Goal: Transaction & Acquisition: Purchase product/service

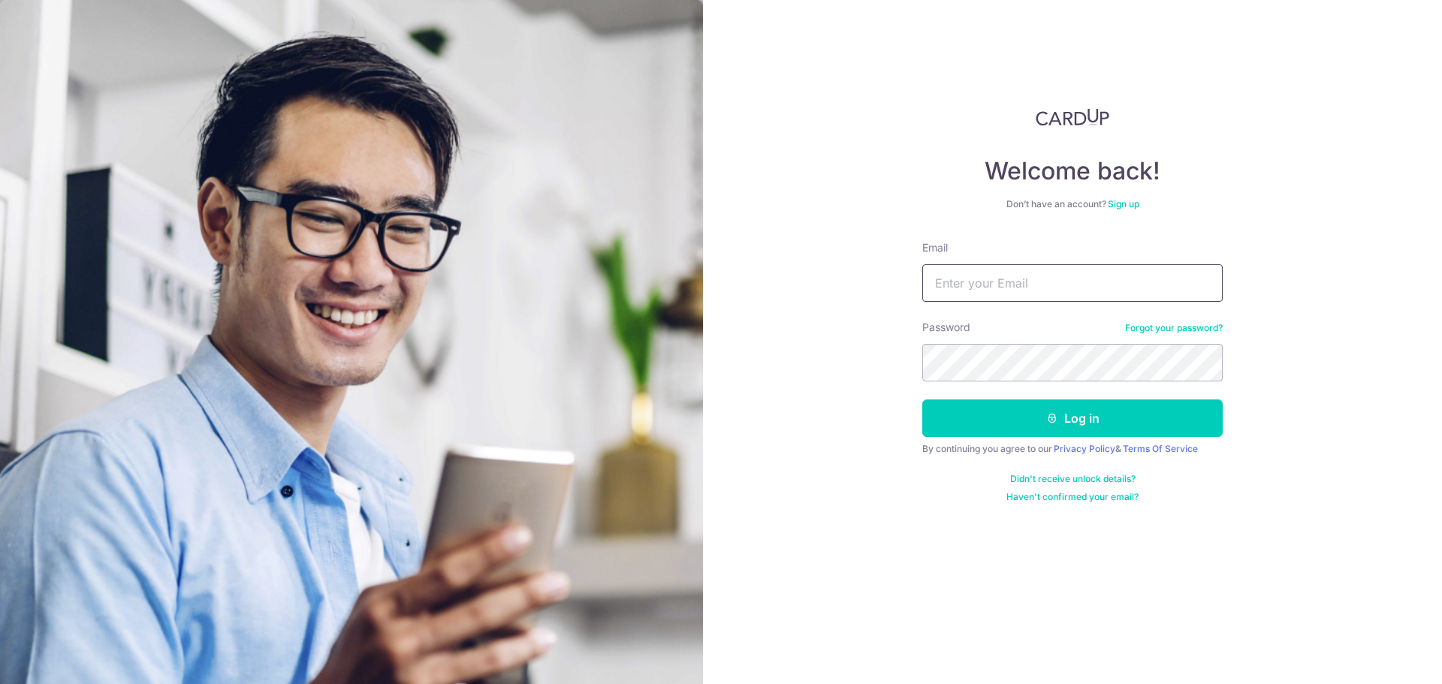
click at [1010, 292] on input "Email" at bounding box center [1072, 283] width 300 height 38
type input "wyho88.sg@gmail.com"
click at [922, 400] on button "Log in" at bounding box center [1072, 419] width 300 height 38
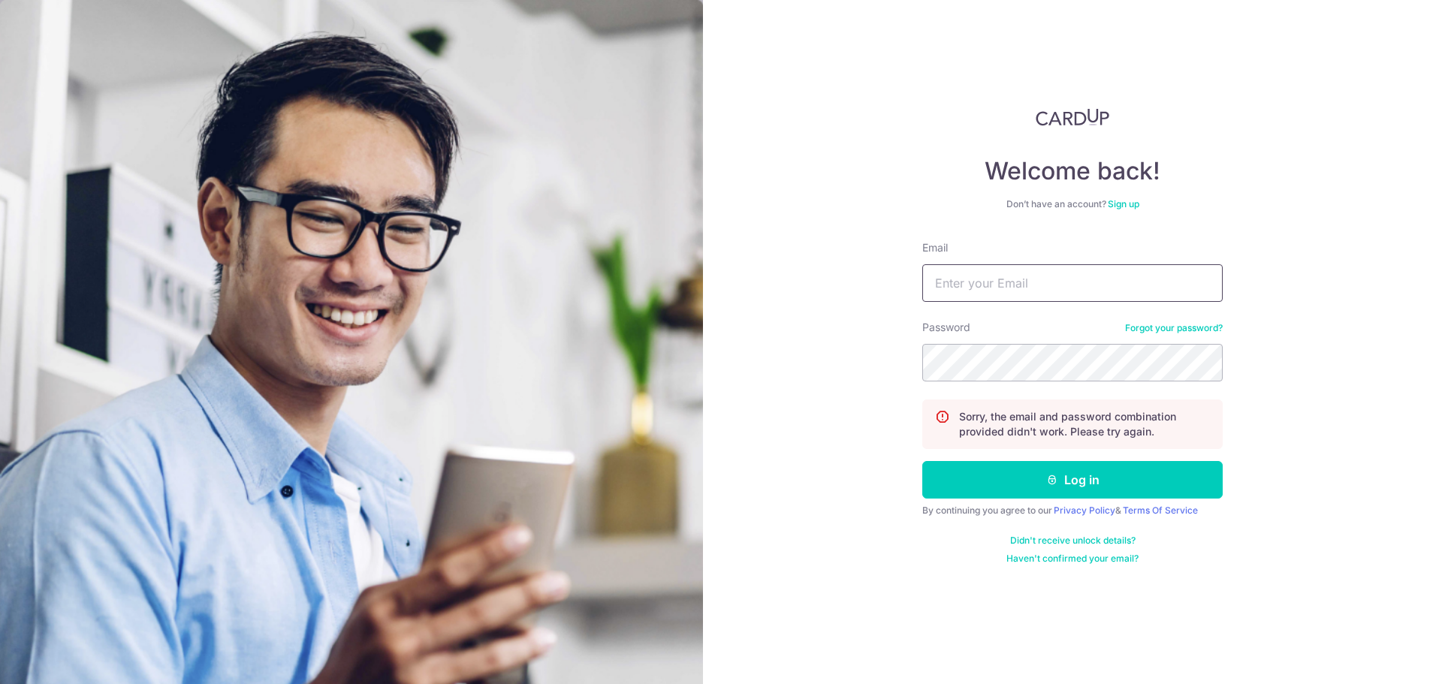
click at [1031, 284] on input "Email" at bounding box center [1072, 283] width 300 height 38
type input "wyho88.sg@gmail.com"
click at [922, 461] on button "Log in" at bounding box center [1072, 480] width 300 height 38
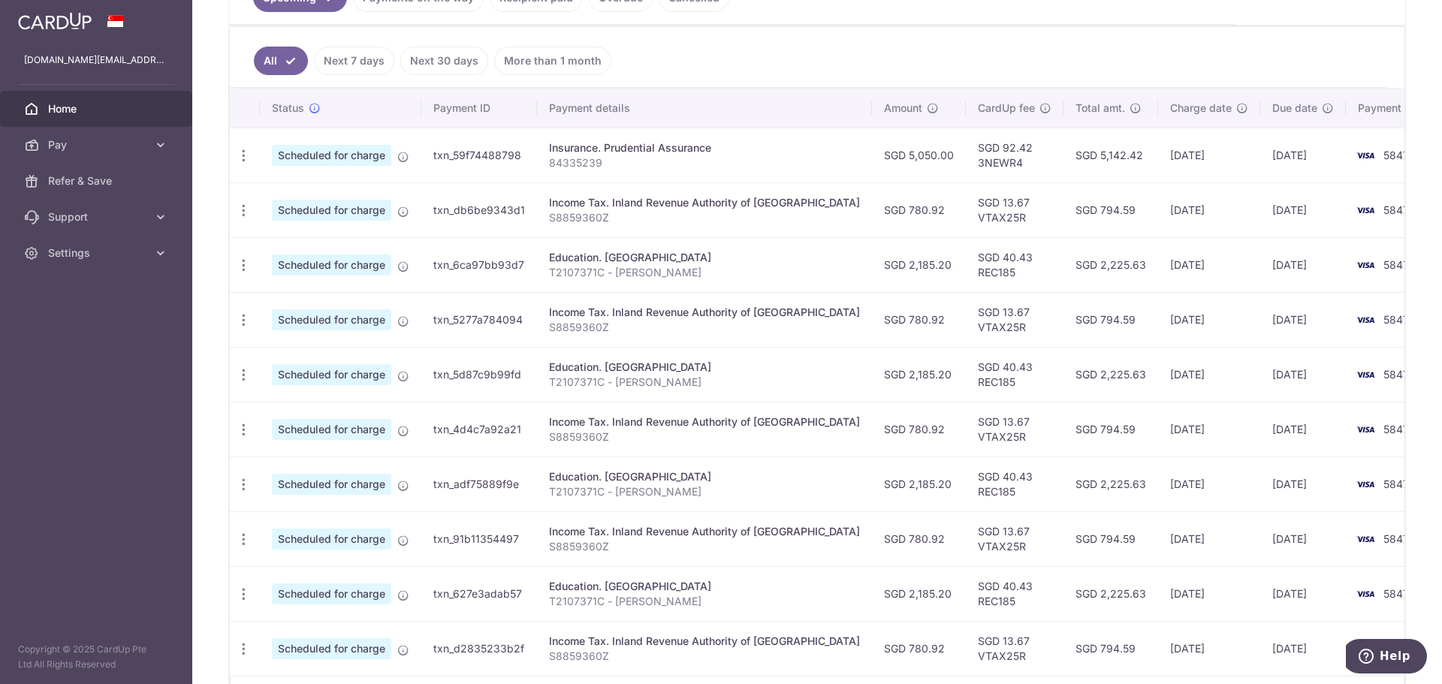
scroll to position [477, 0]
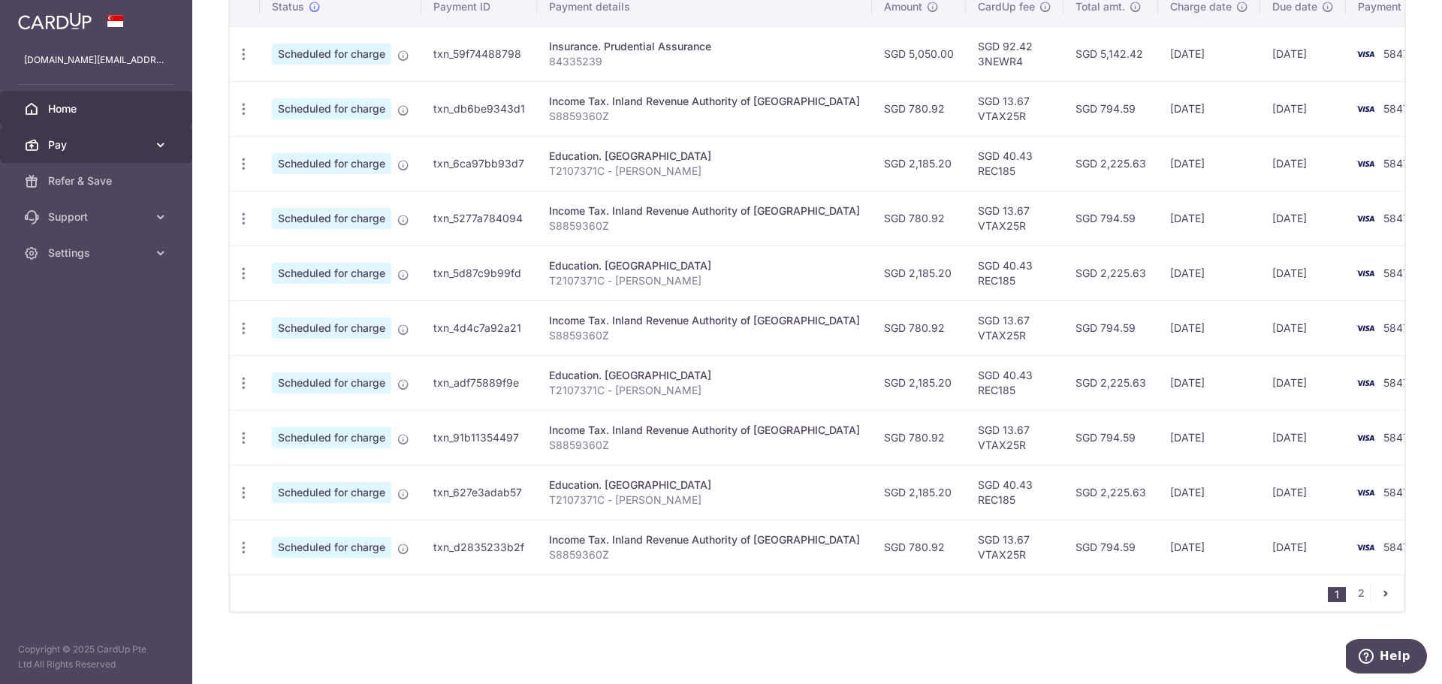
click at [92, 135] on link "Pay" at bounding box center [96, 145] width 192 height 36
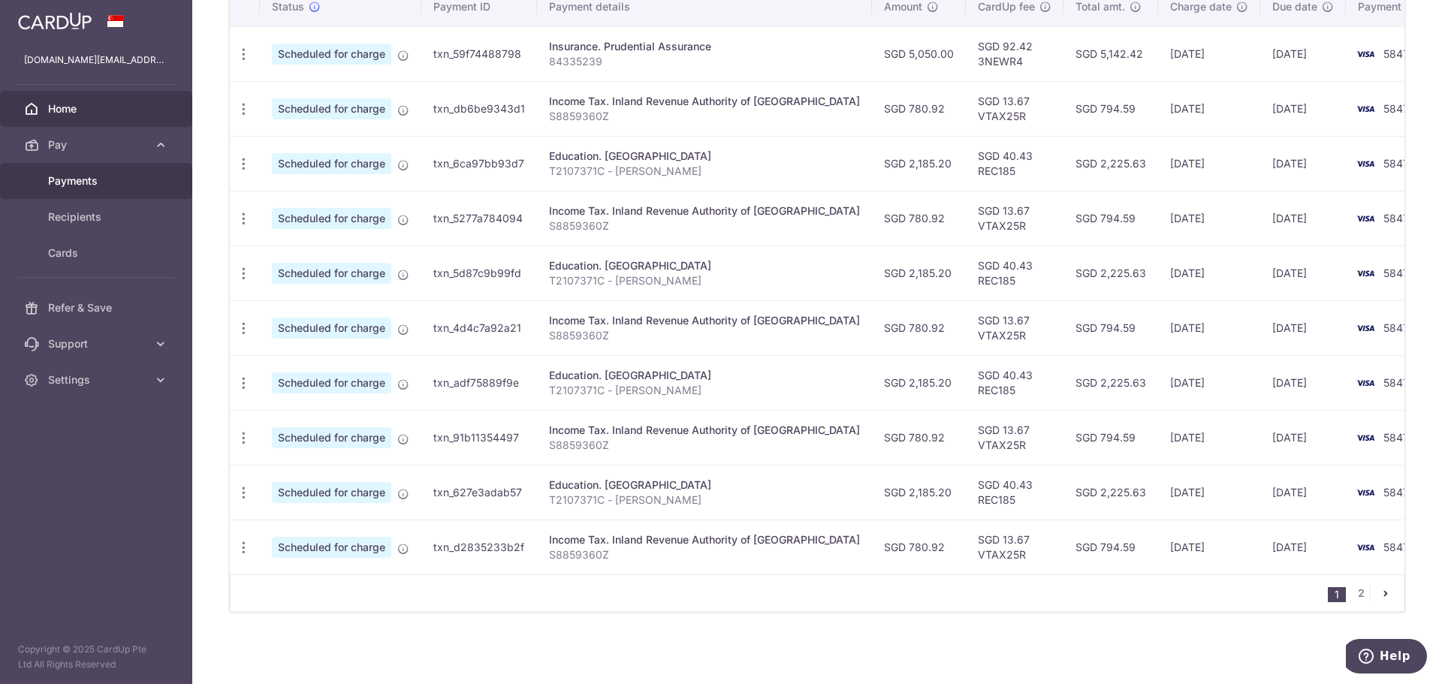
click at [99, 169] on link "Payments" at bounding box center [96, 181] width 192 height 36
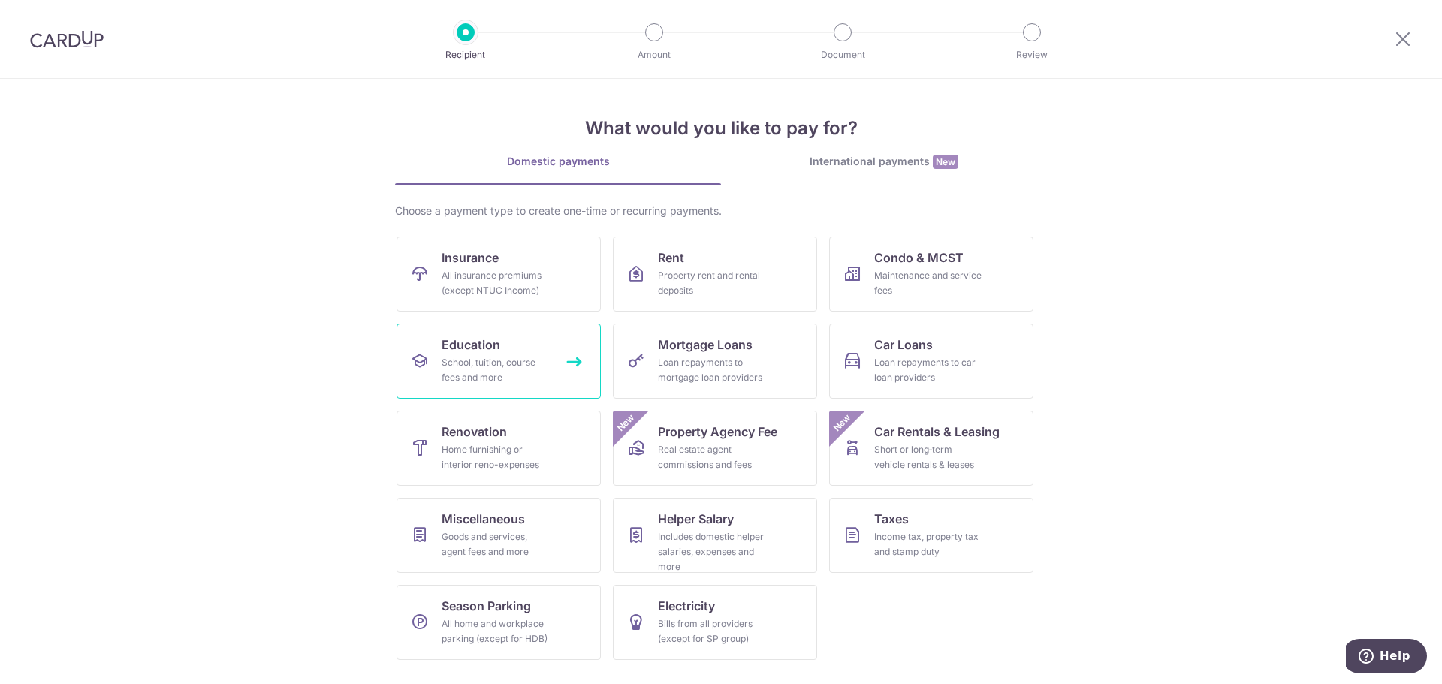
click at [515, 373] on div "School, tuition, course fees and more" at bounding box center [496, 370] width 108 height 30
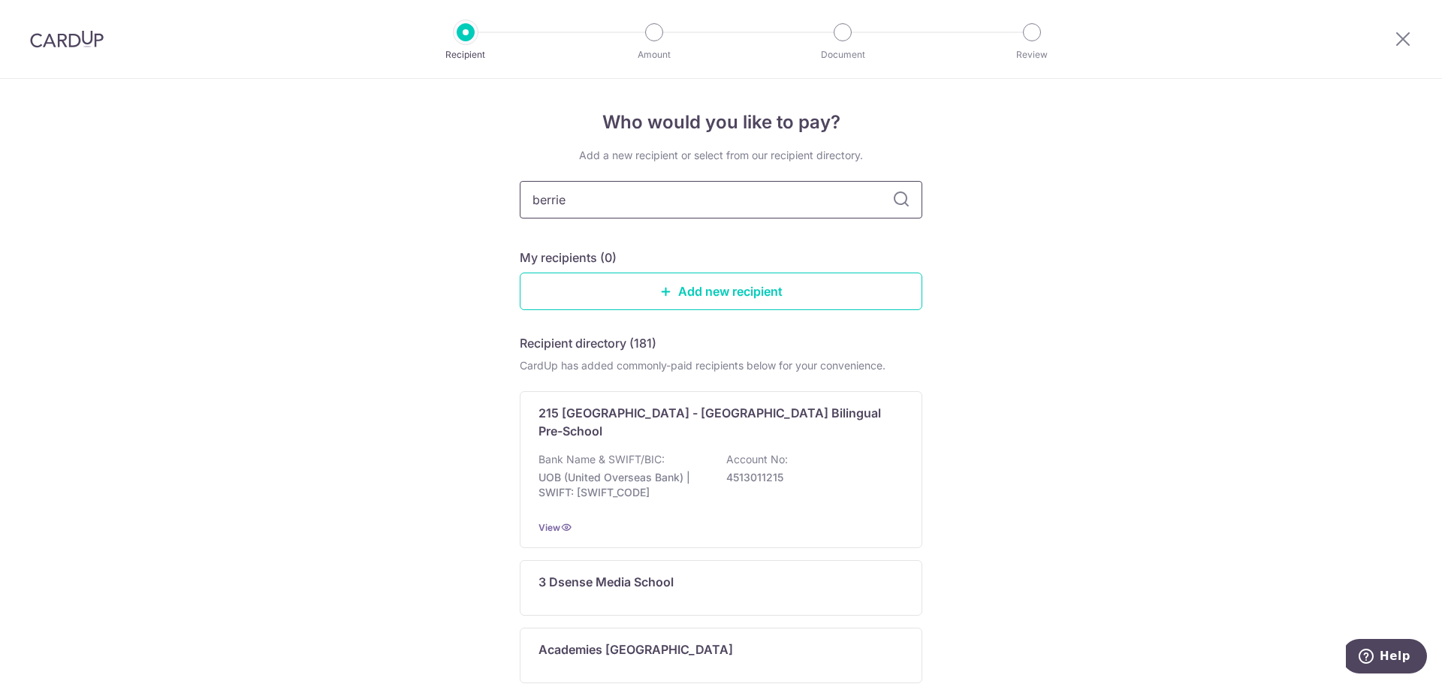
type input "berries"
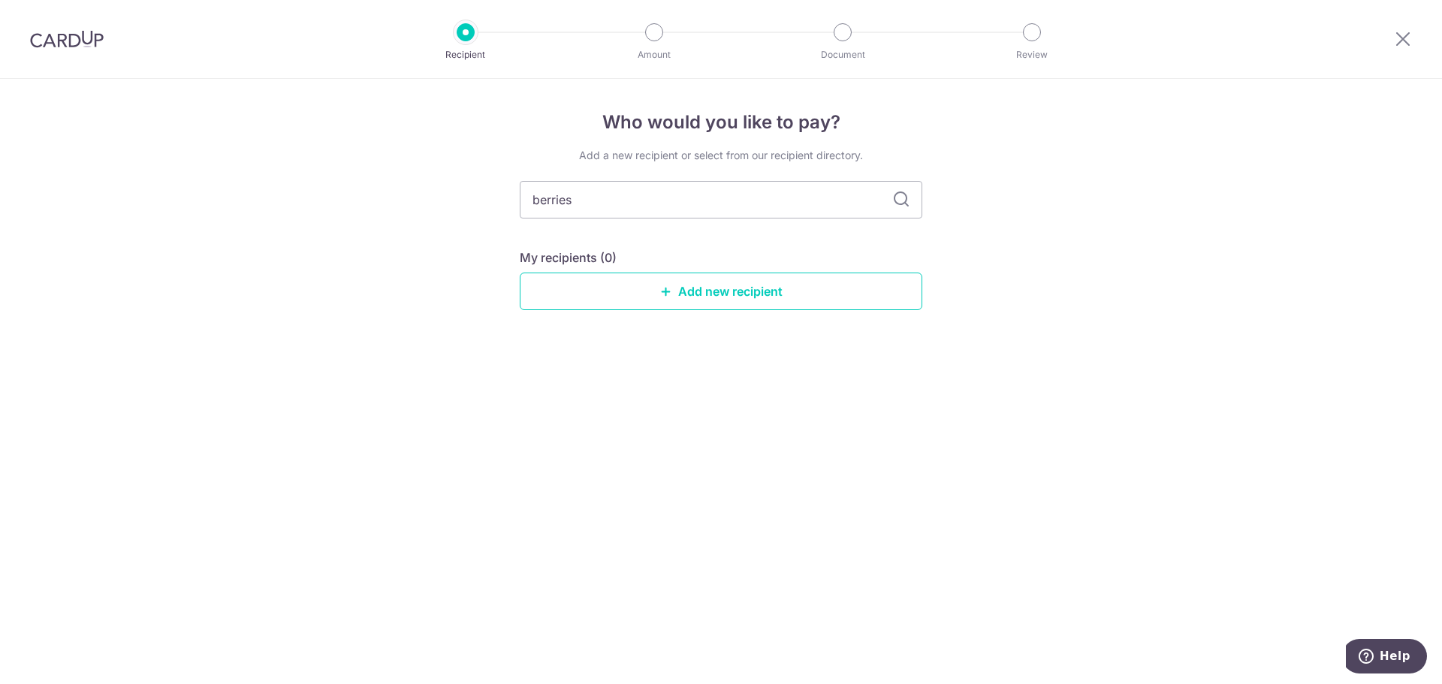
type input "berries"
click at [898, 199] on icon at bounding box center [901, 200] width 18 height 18
click at [624, 214] on input "berries" at bounding box center [721, 200] width 403 height 38
type input "berries"
click at [646, 282] on link "Add new recipient" at bounding box center [721, 292] width 403 height 38
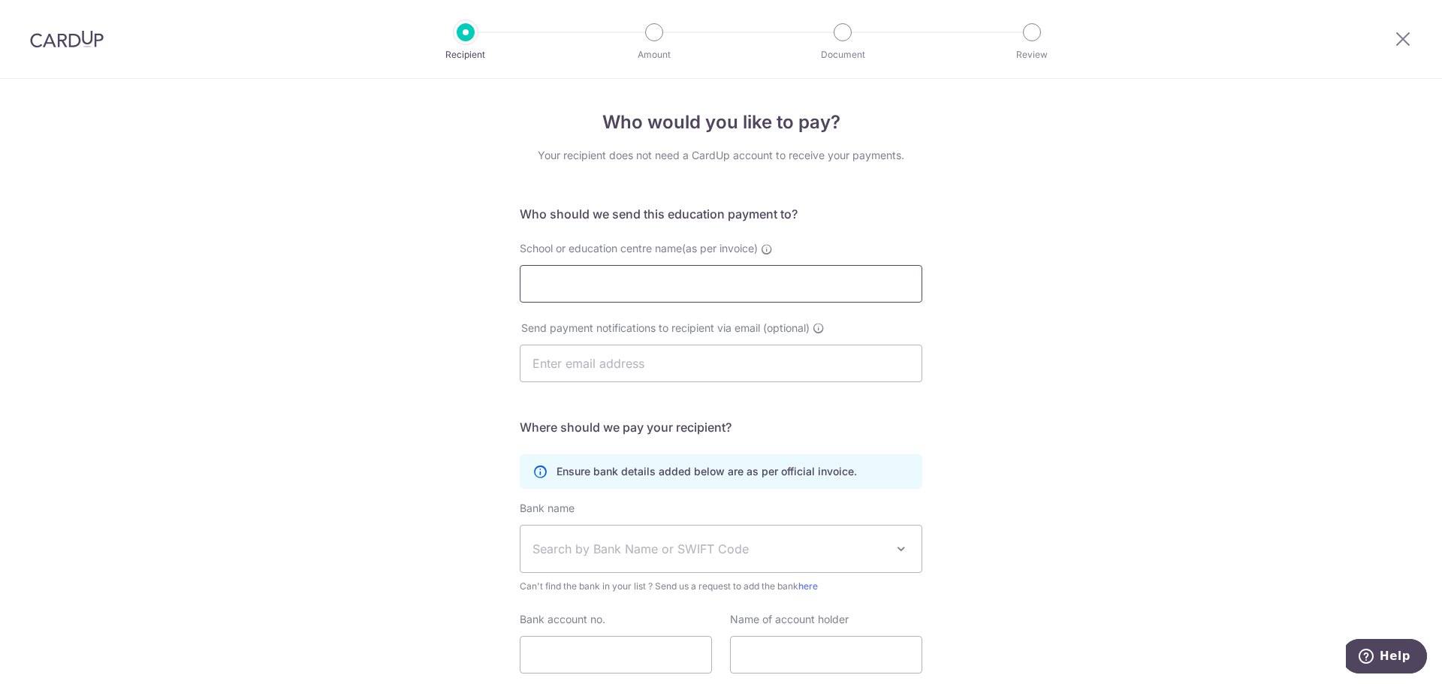
click at [657, 276] on input "School or education centre name(as per invoice)" at bounding box center [721, 284] width 403 height 38
type input "Berries World of Learning School (SK) Pte Ltd"
click at [746, 370] on input "text" at bounding box center [721, 364] width 403 height 38
type input "[DOMAIN_NAME][EMAIL_ADDRESS][DOMAIN_NAME]"
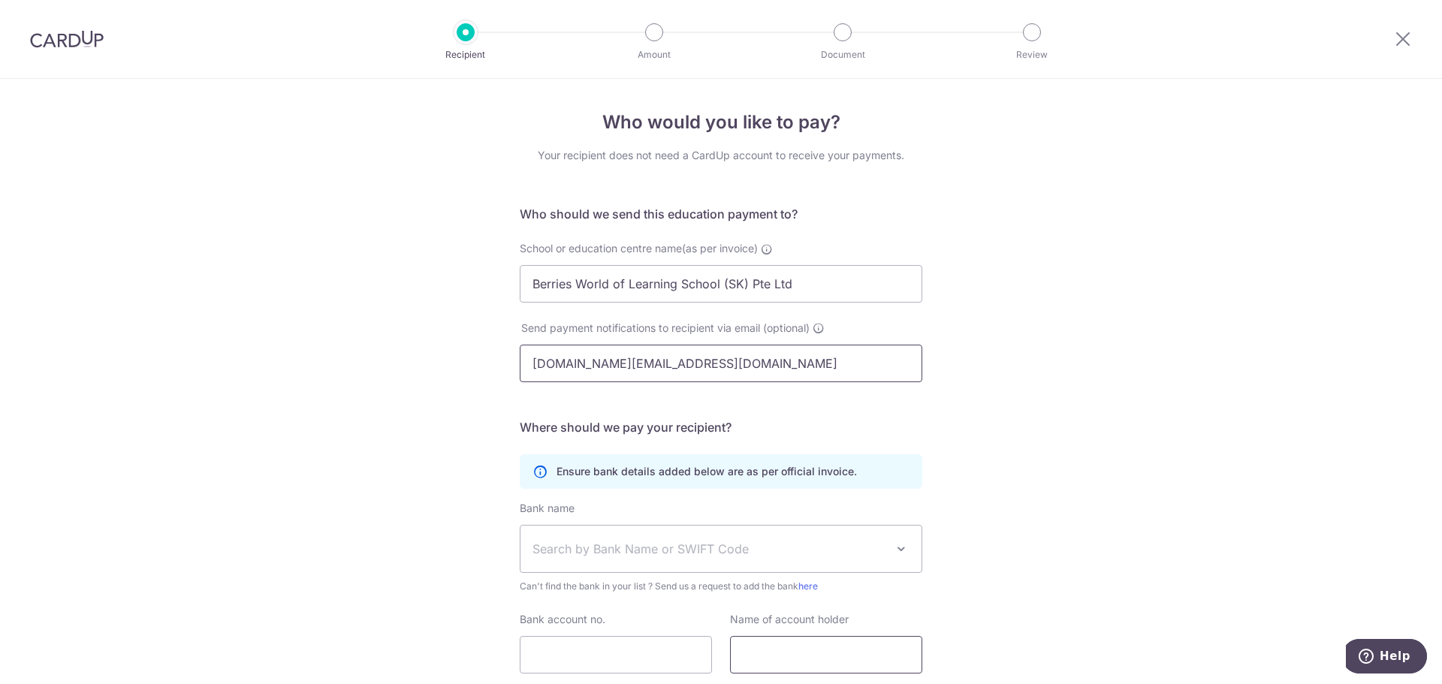
type input "Rachel Ho"
click at [805, 530] on span "Search by Bank Name or SWIFT Code" at bounding box center [721, 549] width 401 height 47
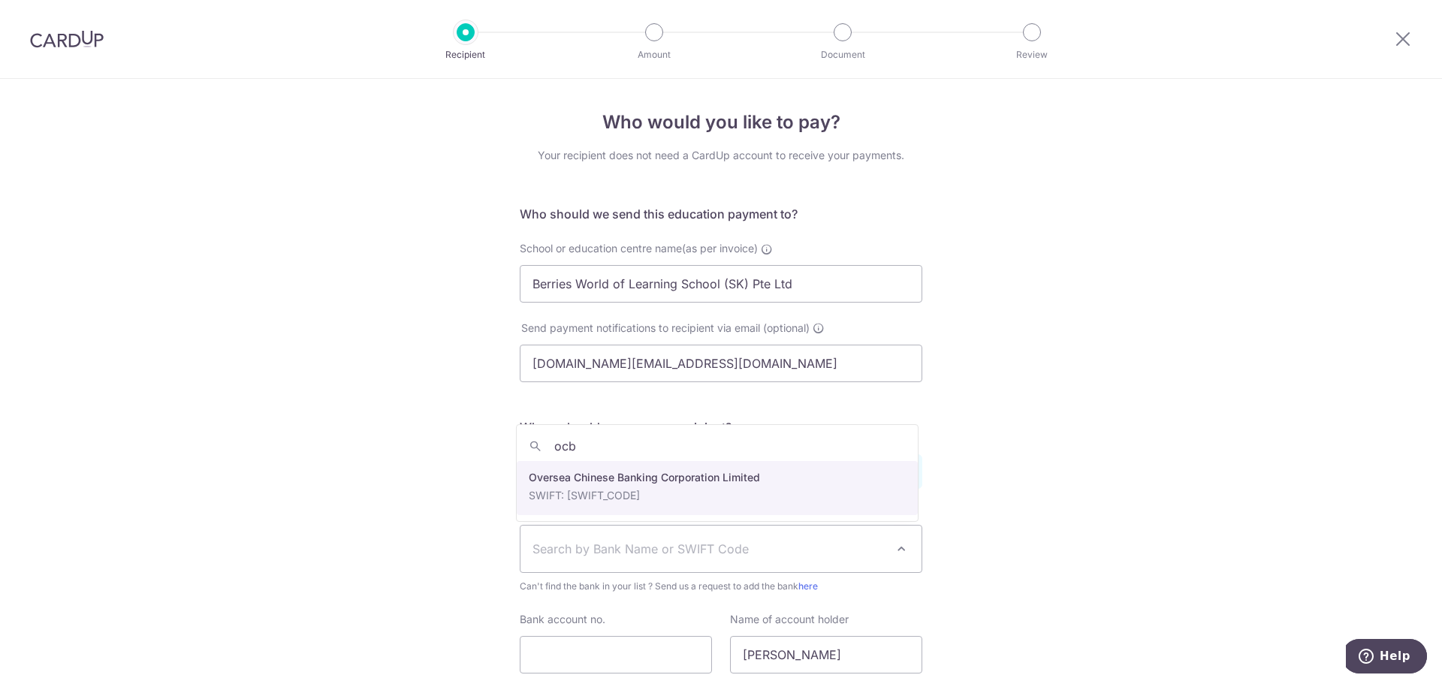
type input "ocb"
select select "12"
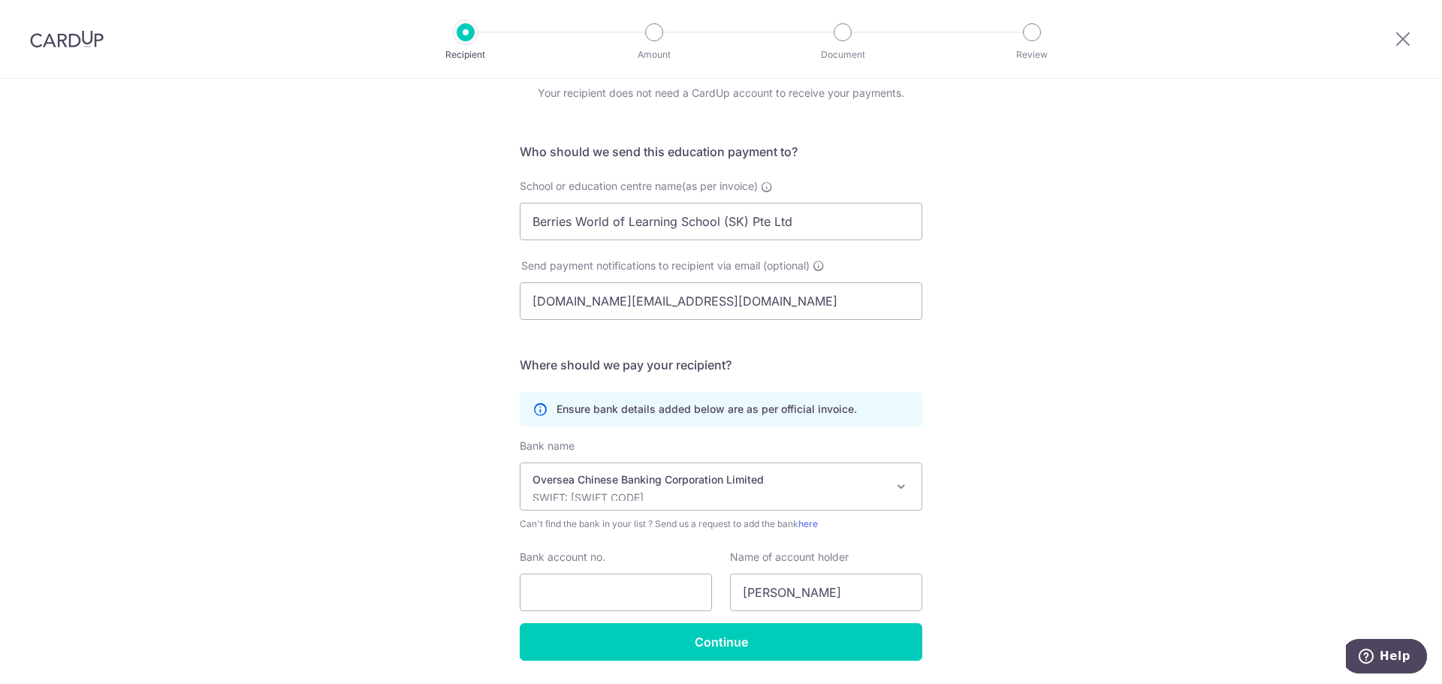
scroll to position [110, 0]
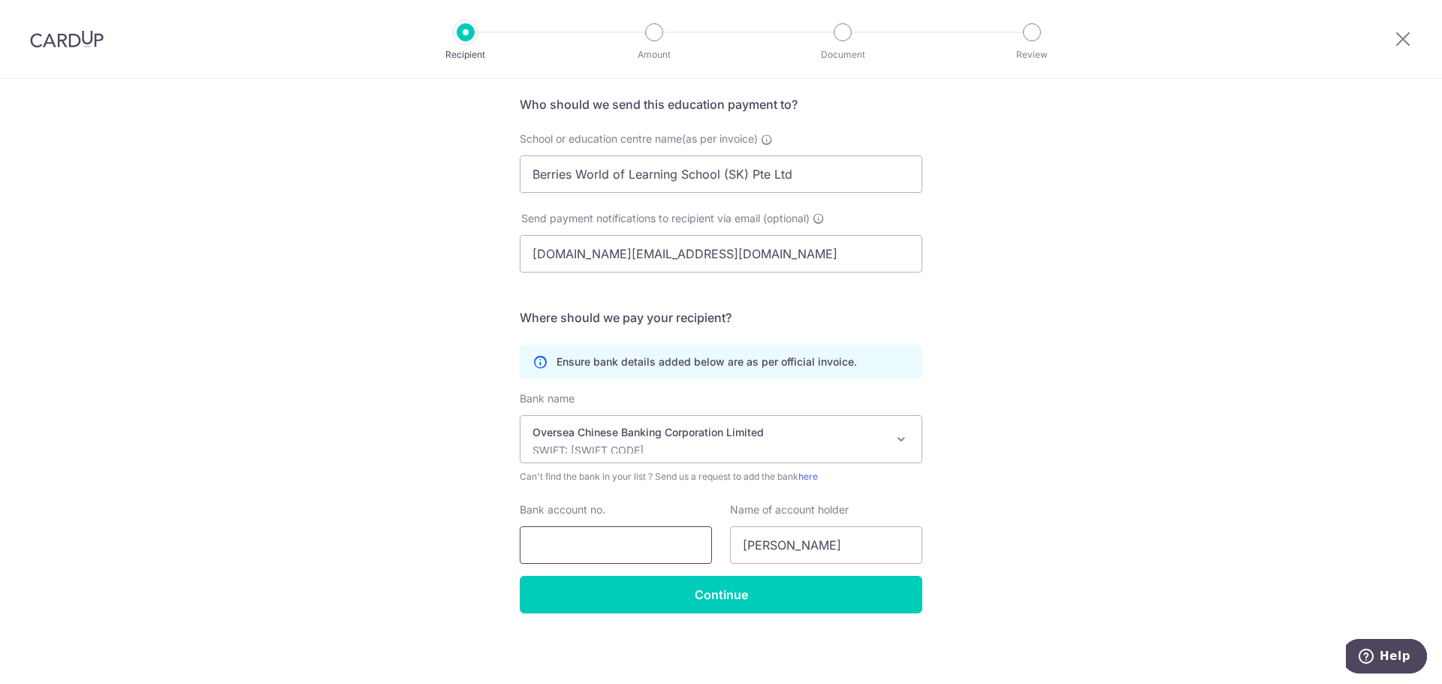
click at [651, 542] on input "Bank account no." at bounding box center [616, 546] width 192 height 38
type input "712591577001"
drag, startPoint x: 850, startPoint y: 548, endPoint x: 594, endPoint y: 543, distance: 256.2
click at [594, 543] on div "Bank account no. 712591577001 Name of account holder Rachel Ho" at bounding box center [721, 534] width 421 height 62
type input "Berries World of Learning School"
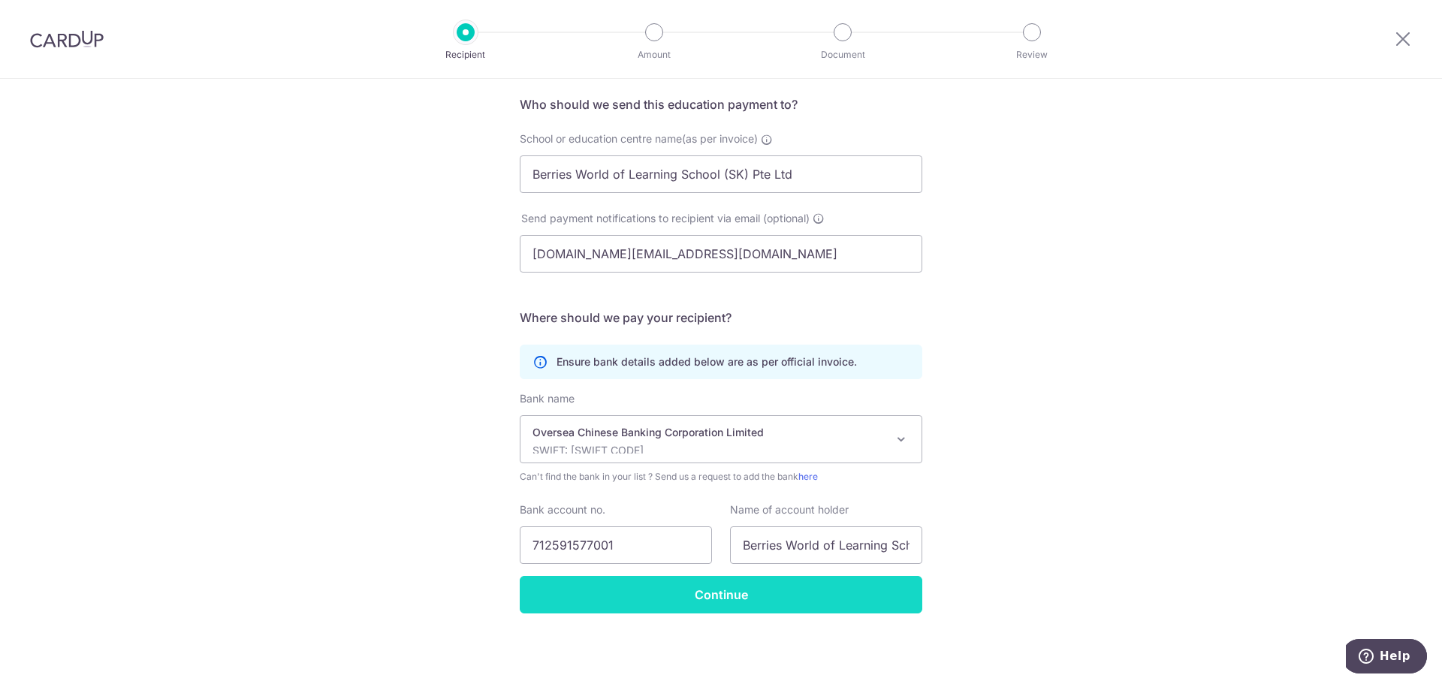
click at [700, 599] on input "Continue" at bounding box center [721, 595] width 403 height 38
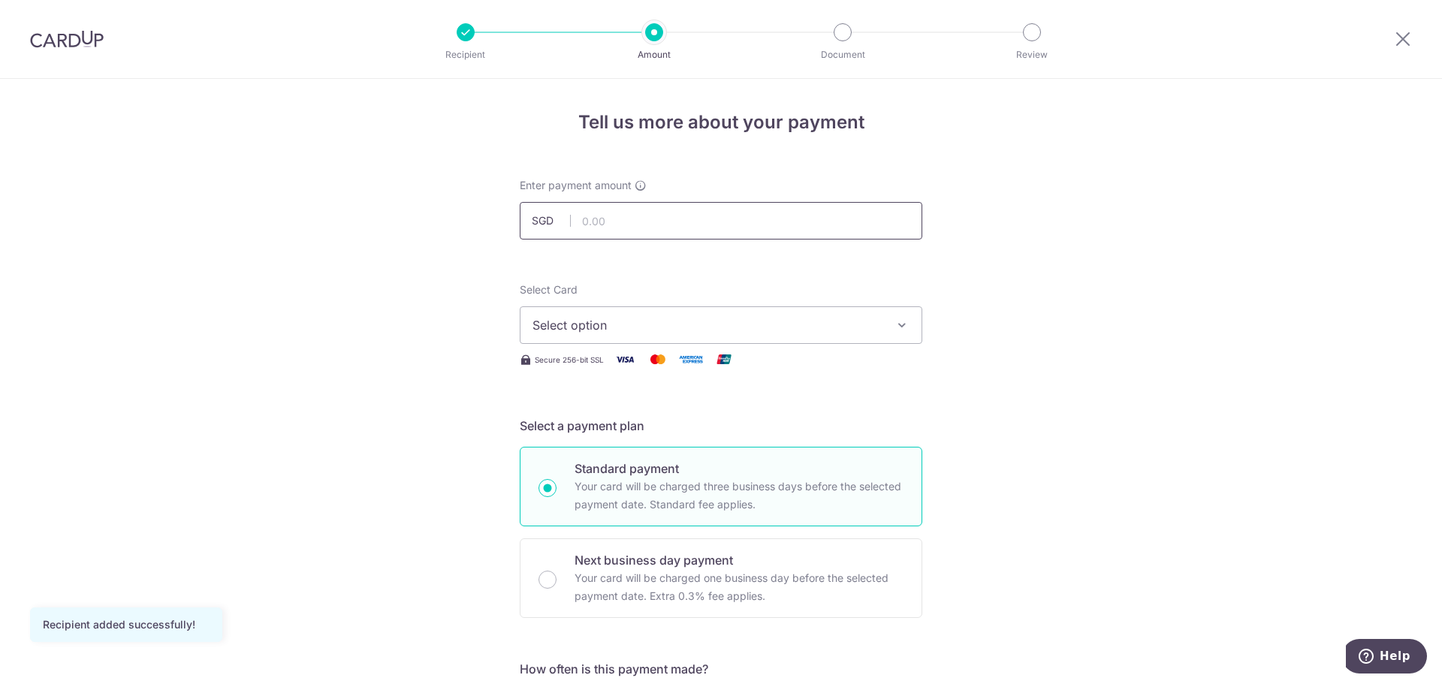
click at [644, 225] on input "text" at bounding box center [721, 221] width 403 height 38
type input "784.80"
click at [813, 322] on span "Select option" at bounding box center [708, 325] width 350 height 18
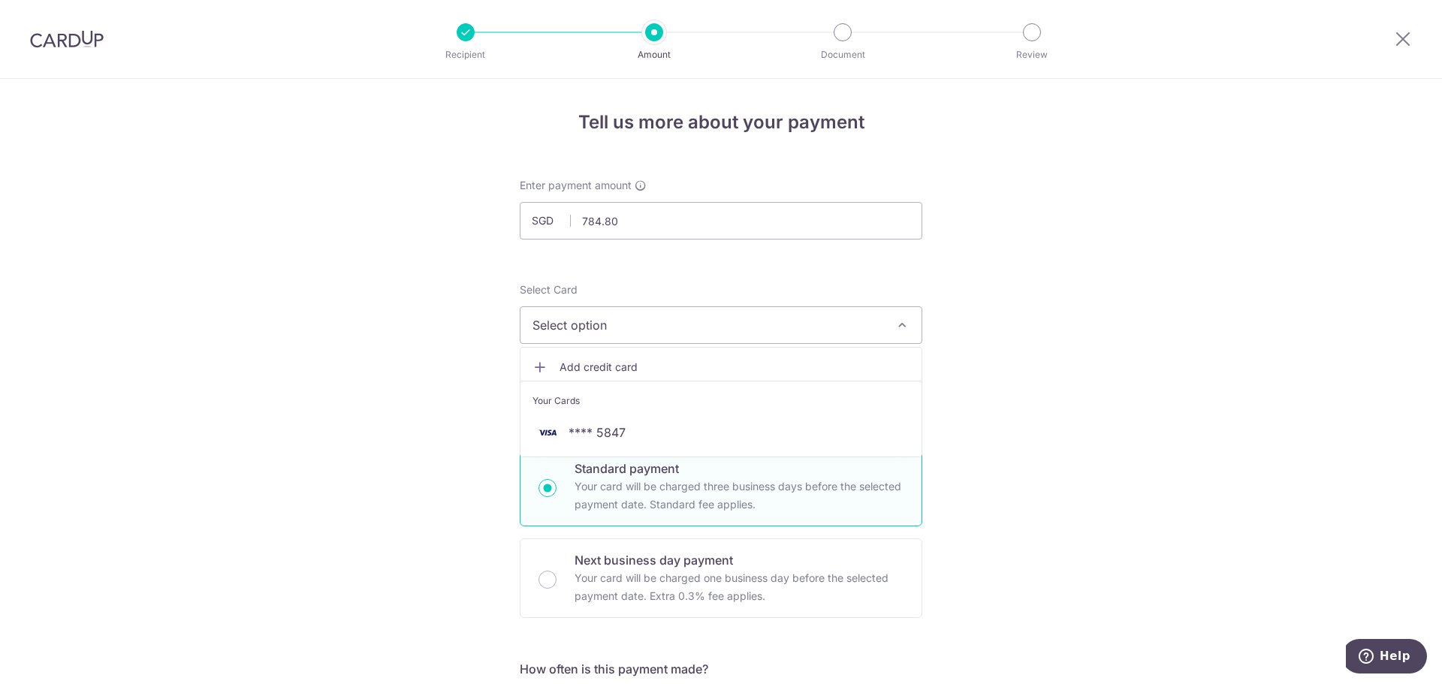
click at [636, 367] on span "Add credit card" at bounding box center [735, 367] width 350 height 15
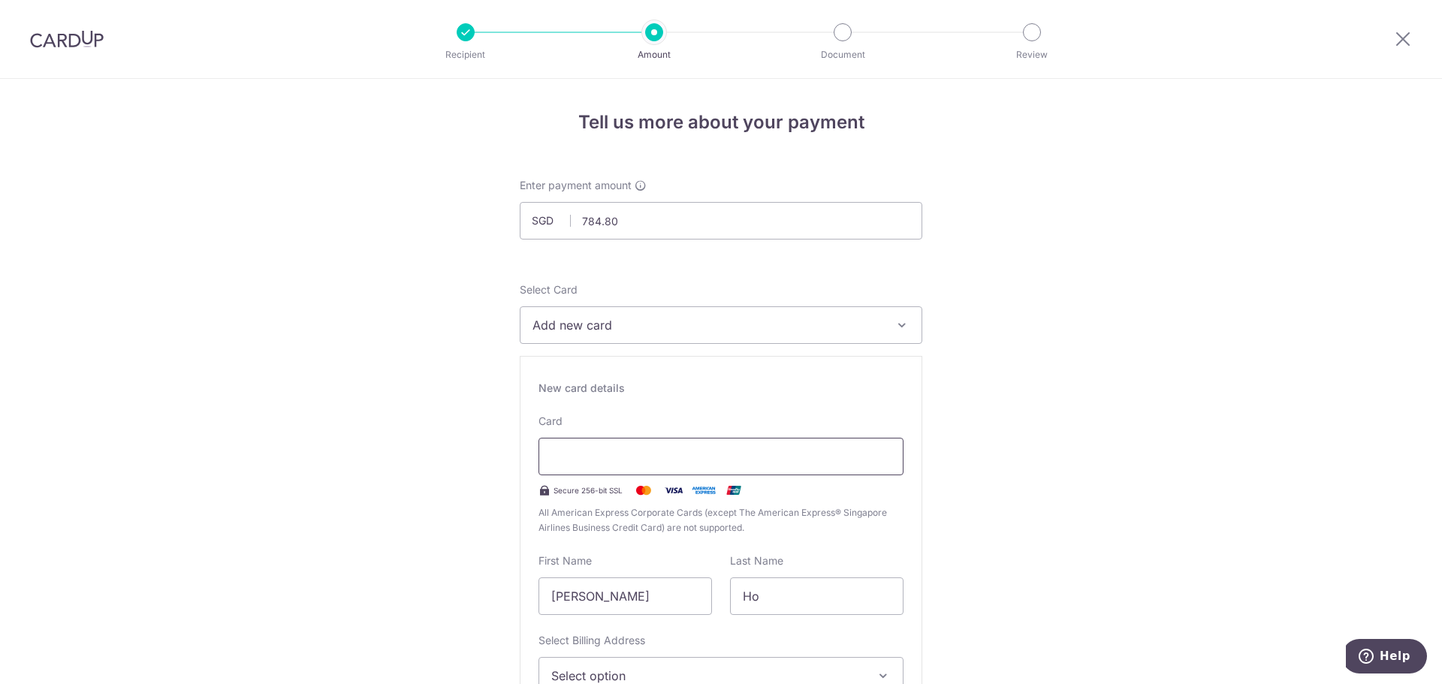
click at [802, 446] on div "Card Secure 256-bit SSL All American Express Corporate Cards (except The Americ…" at bounding box center [721, 475] width 365 height 122
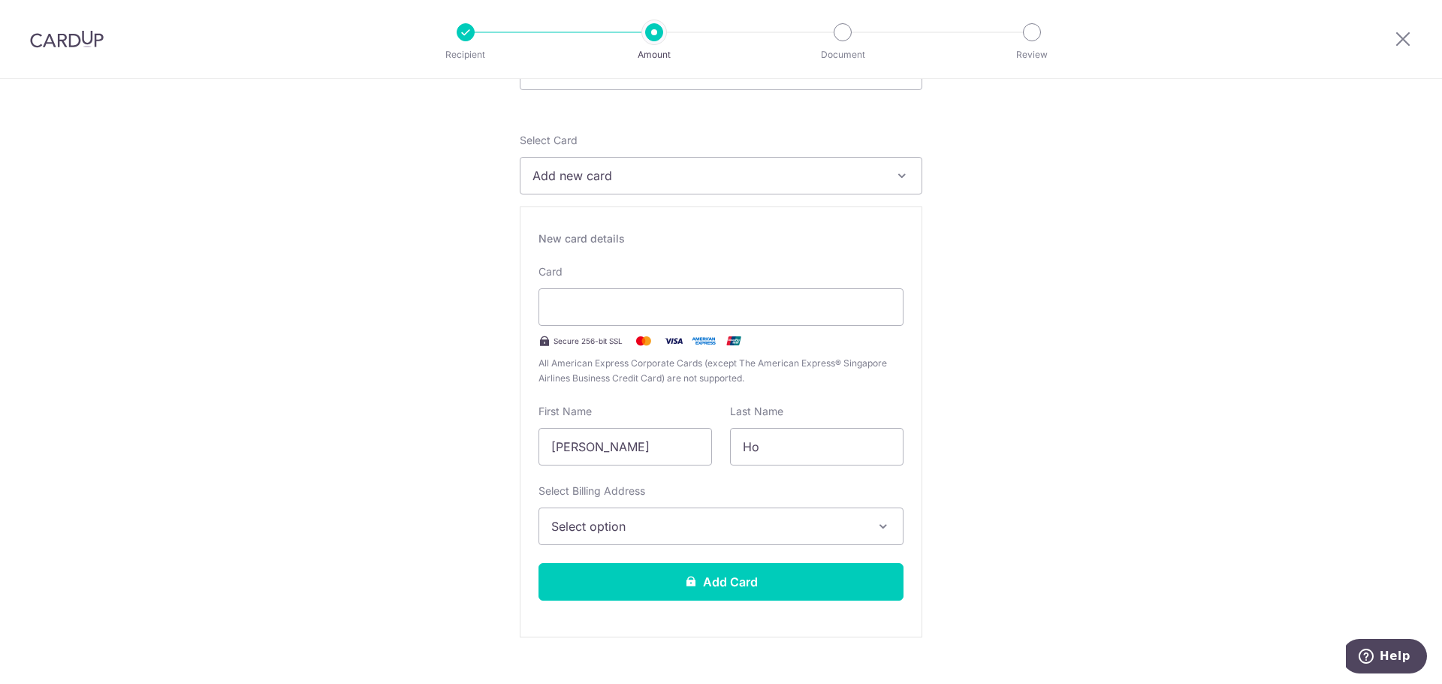
scroll to position [150, 0]
click at [672, 525] on span "Select option" at bounding box center [707, 526] width 313 height 18
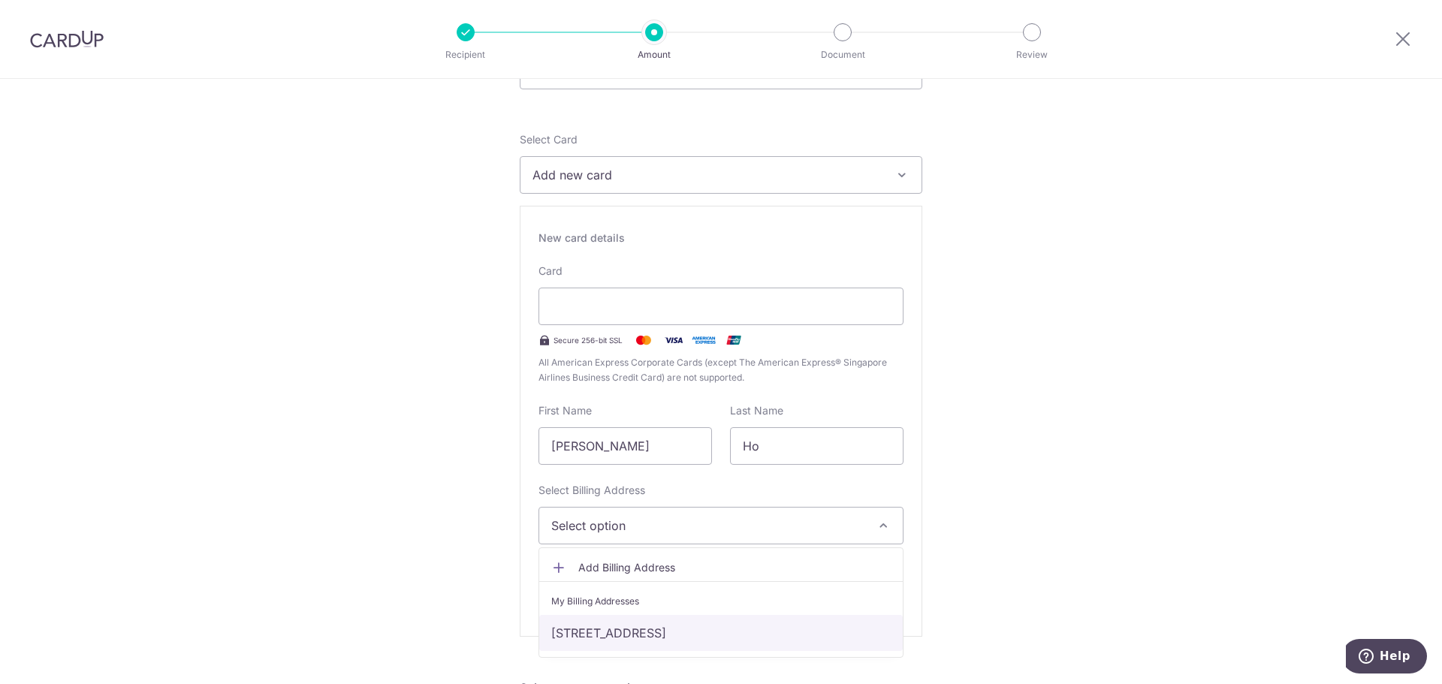
click at [681, 631] on link "235 Upper Paya Lebar Road, 533868, #17-39, Singapore, Singapore-533868" at bounding box center [721, 633] width 364 height 36
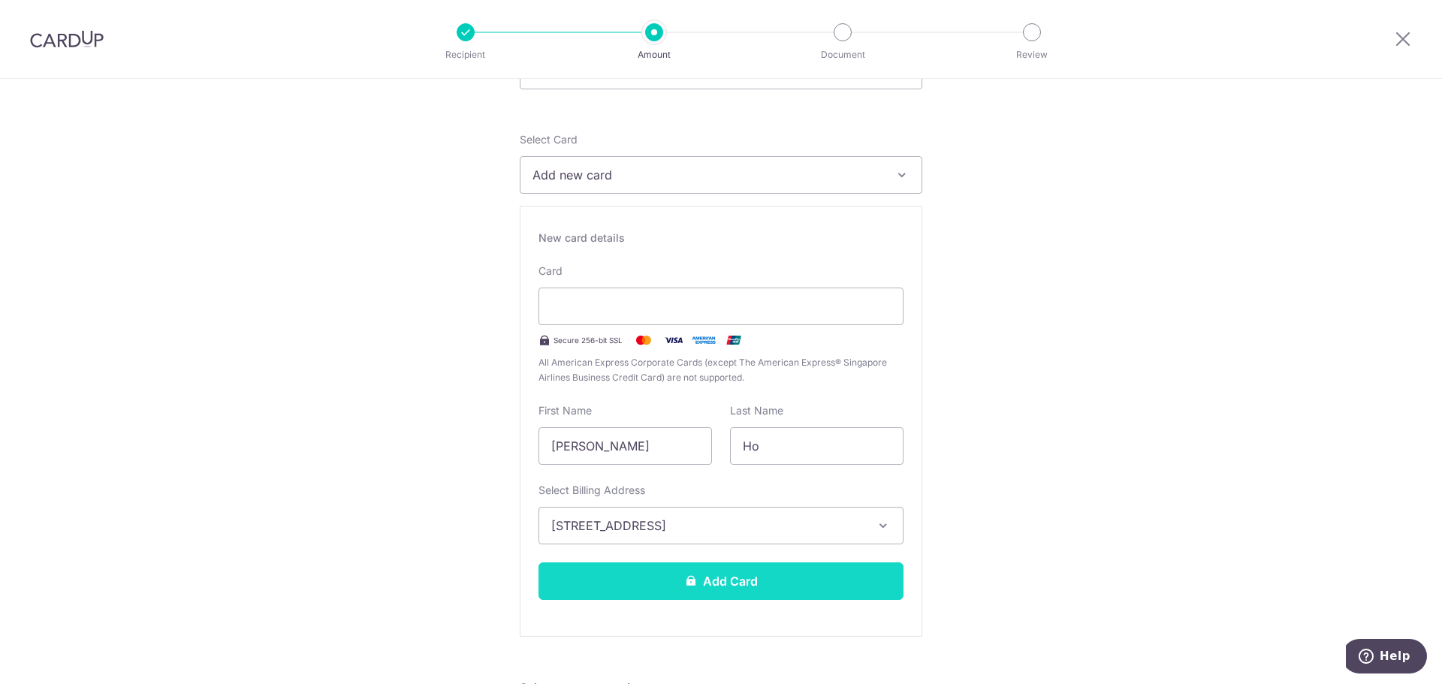
click at [777, 588] on button "Add Card" at bounding box center [721, 582] width 365 height 38
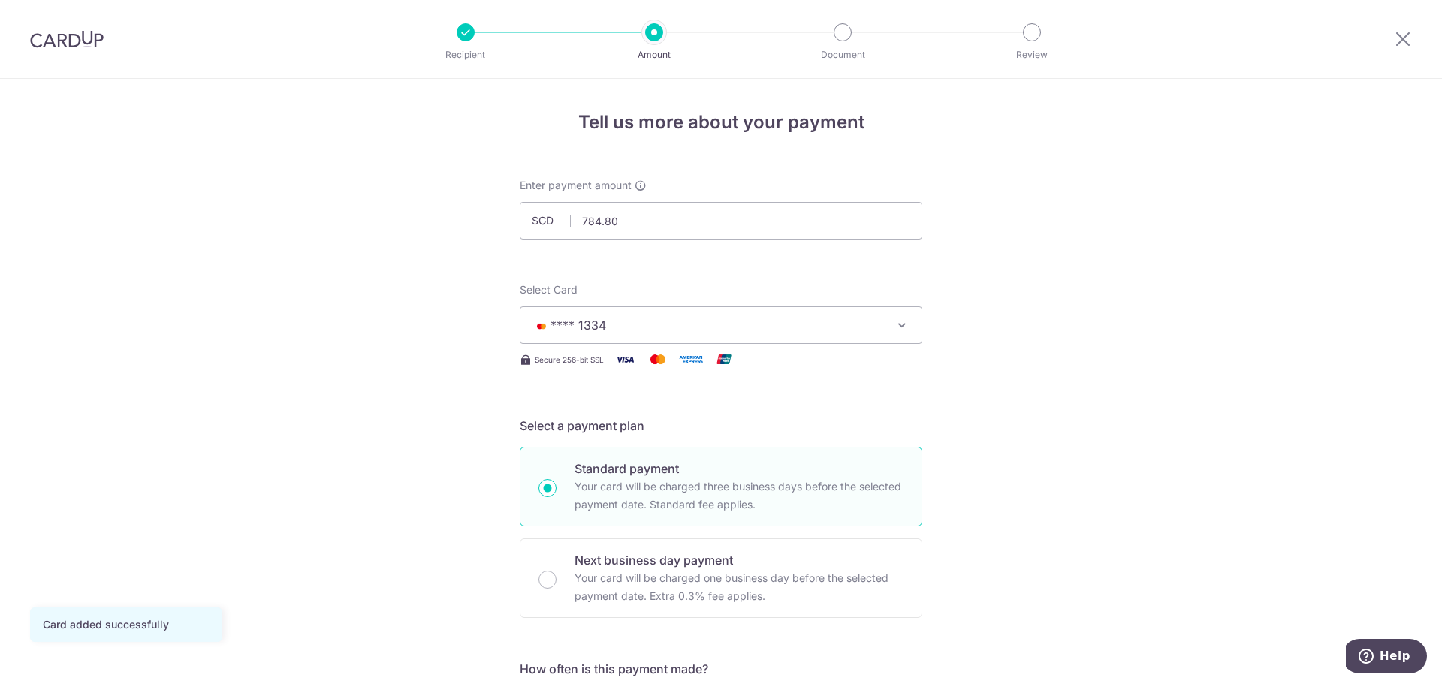
scroll to position [225, 0]
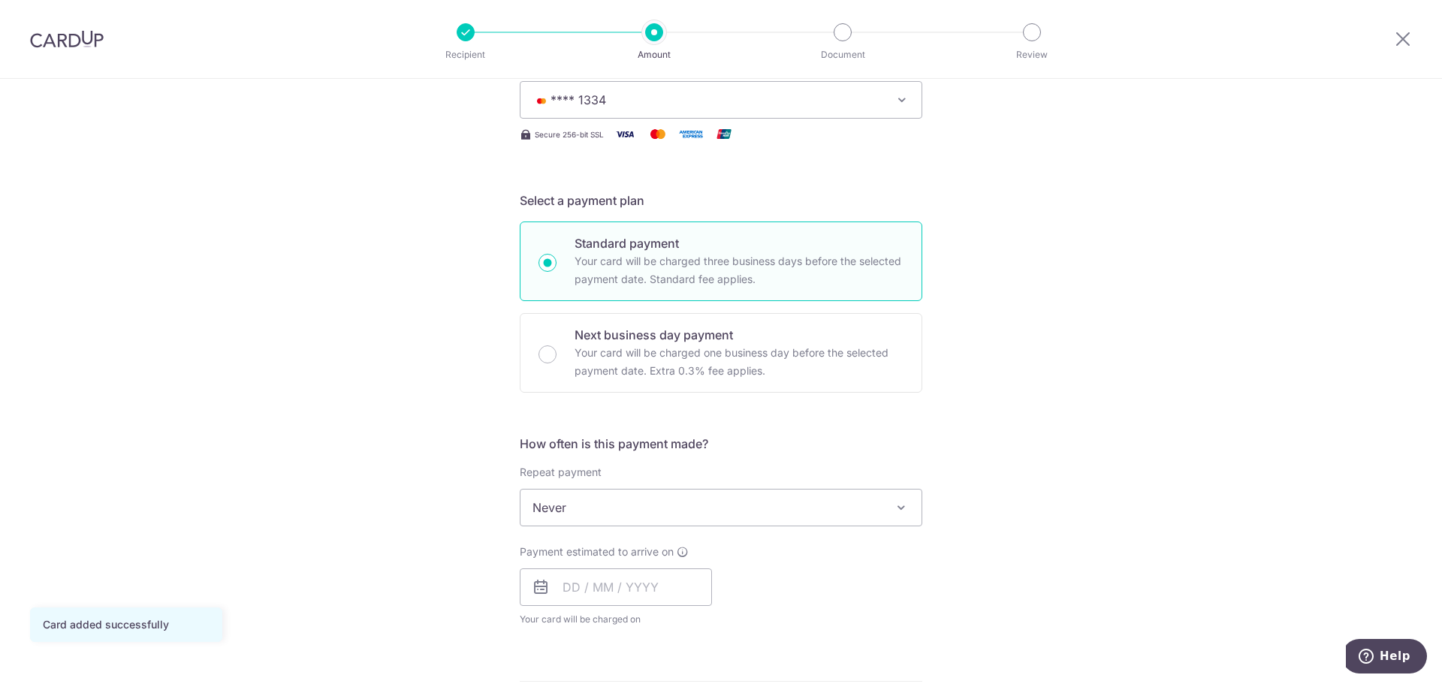
click at [892, 514] on span at bounding box center [901, 508] width 18 height 18
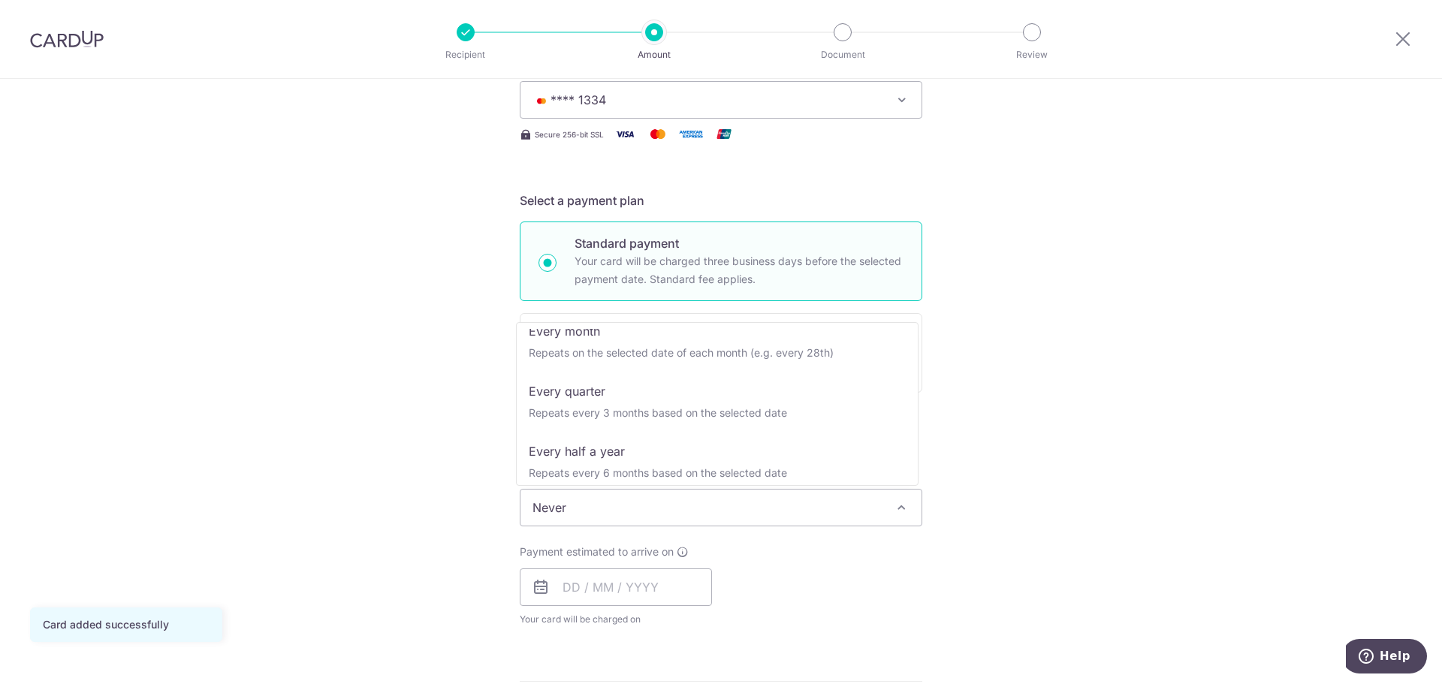
scroll to position [150, 0]
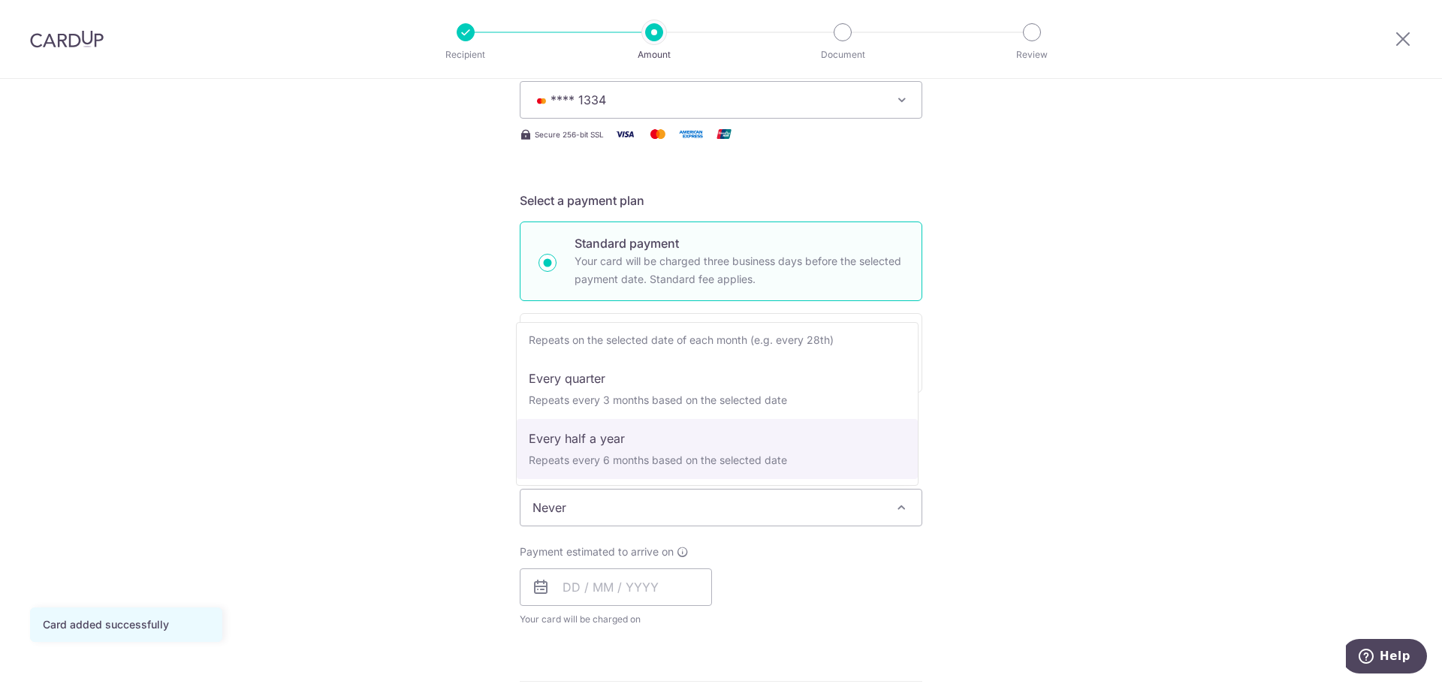
click at [1037, 467] on div "Tell us more about your payment Enter payment amount SGD 784.80 784.80 Card add…" at bounding box center [721, 533] width 1442 height 1359
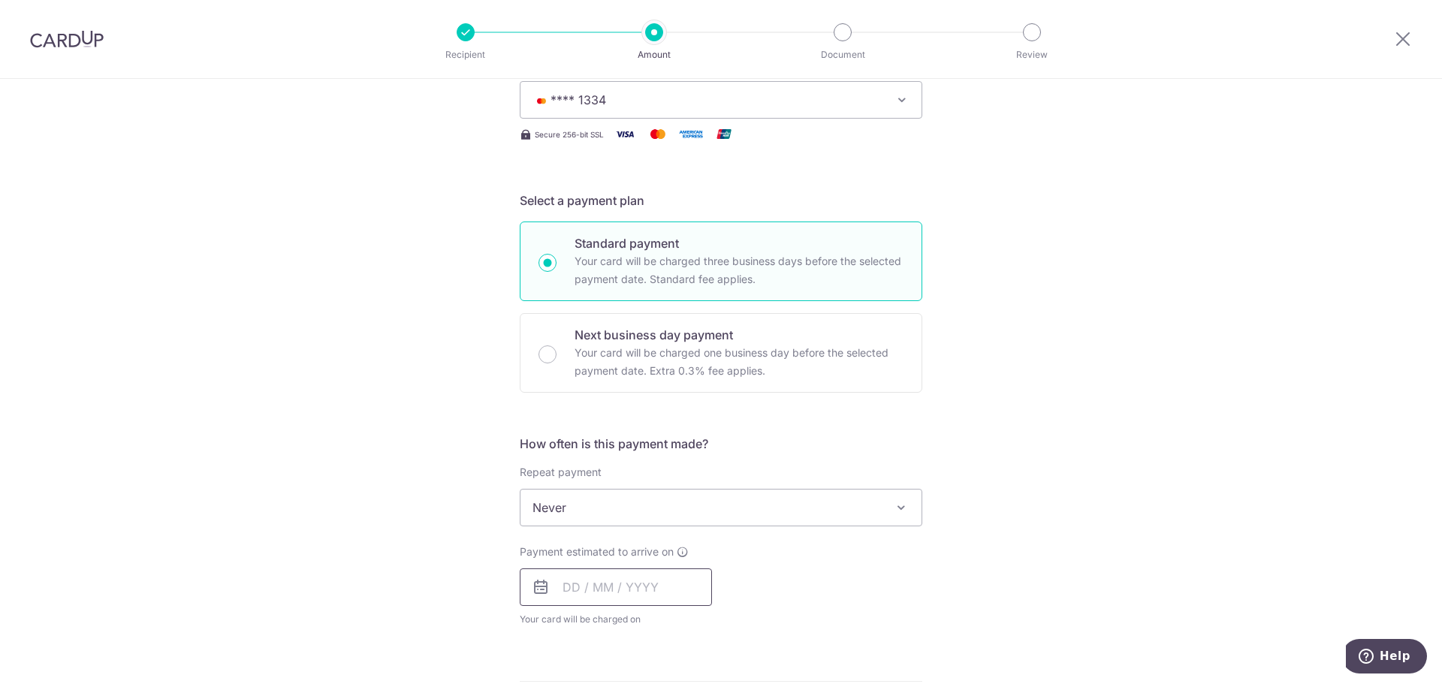
click at [561, 591] on input "text" at bounding box center [616, 588] width 192 height 38
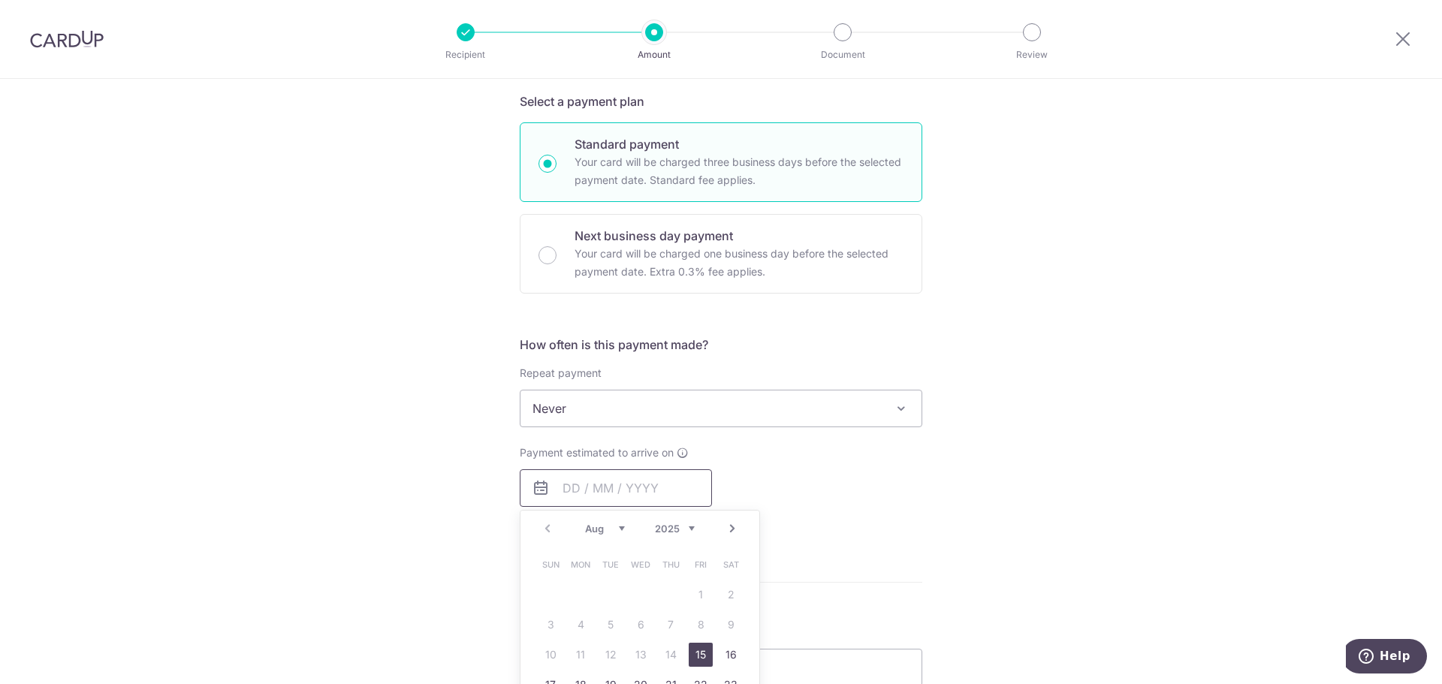
scroll to position [376, 0]
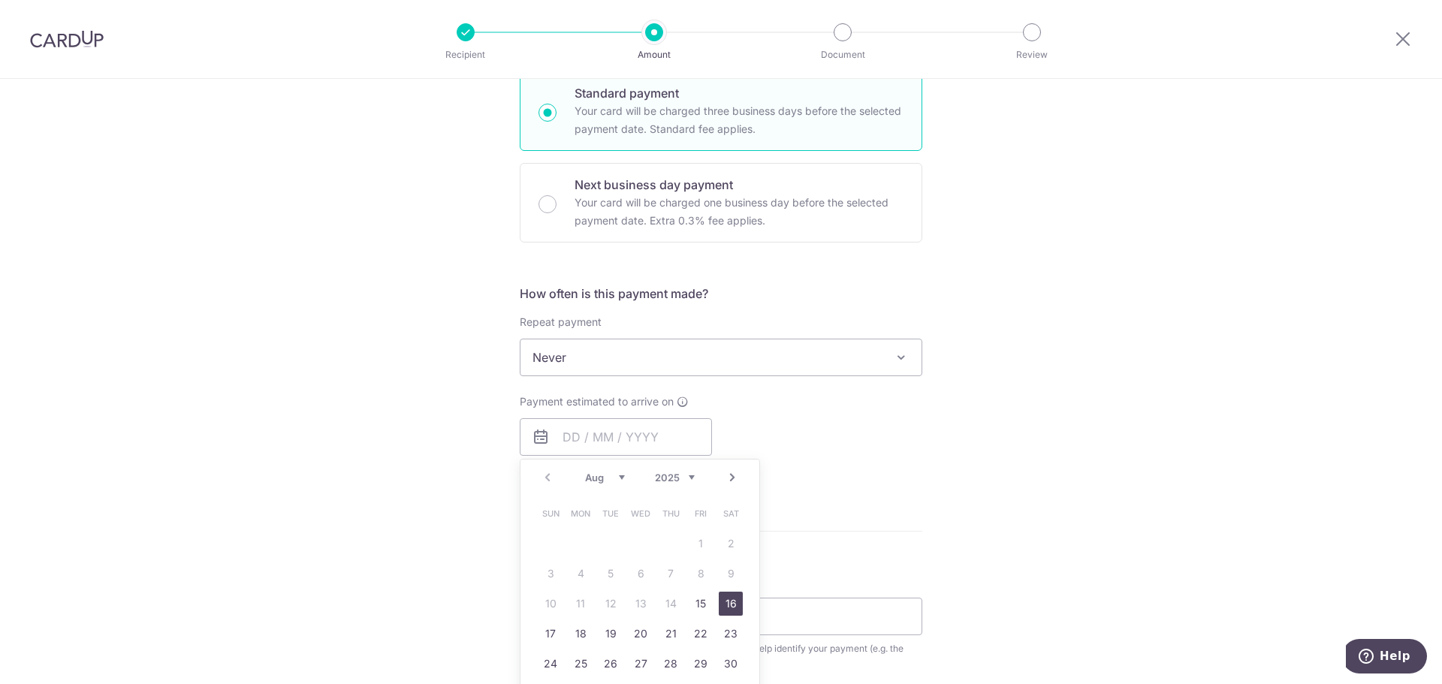
click at [722, 605] on link "16" at bounding box center [731, 604] width 24 height 24
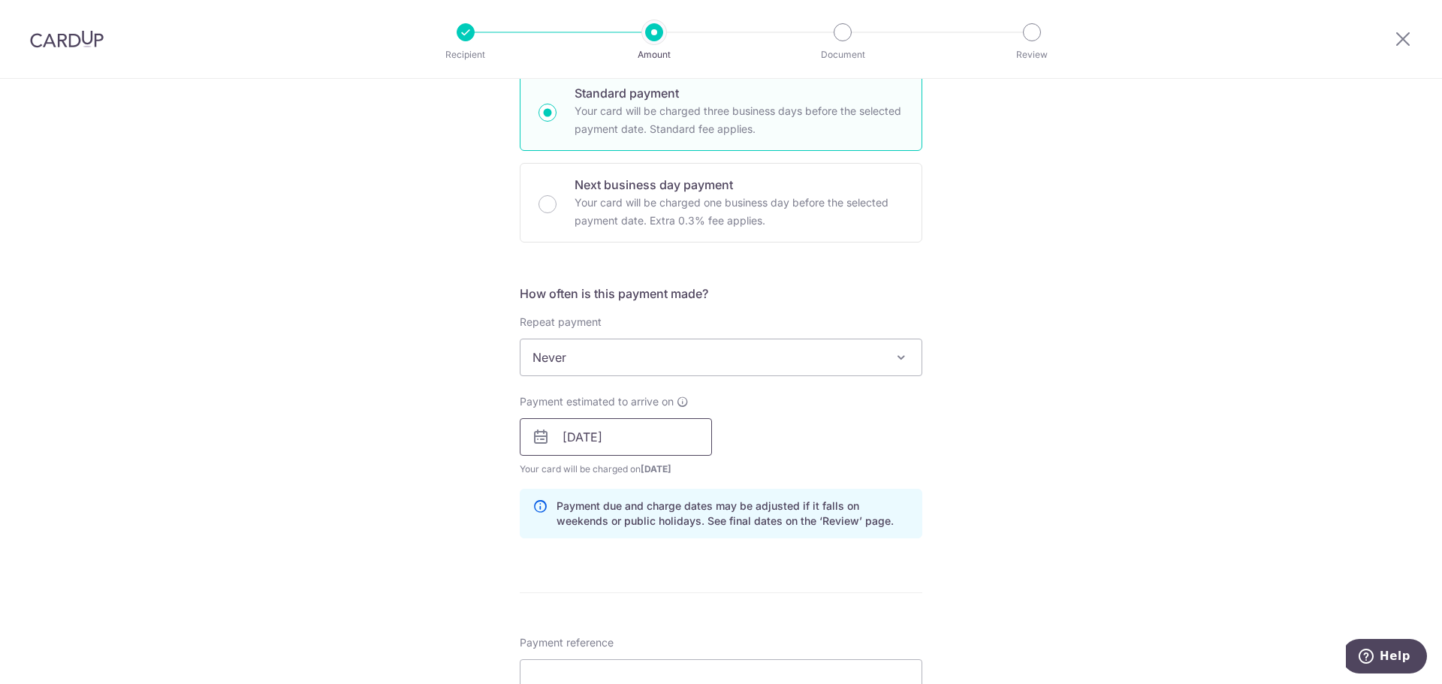
click at [640, 433] on input "16/08/2025" at bounding box center [616, 437] width 192 height 38
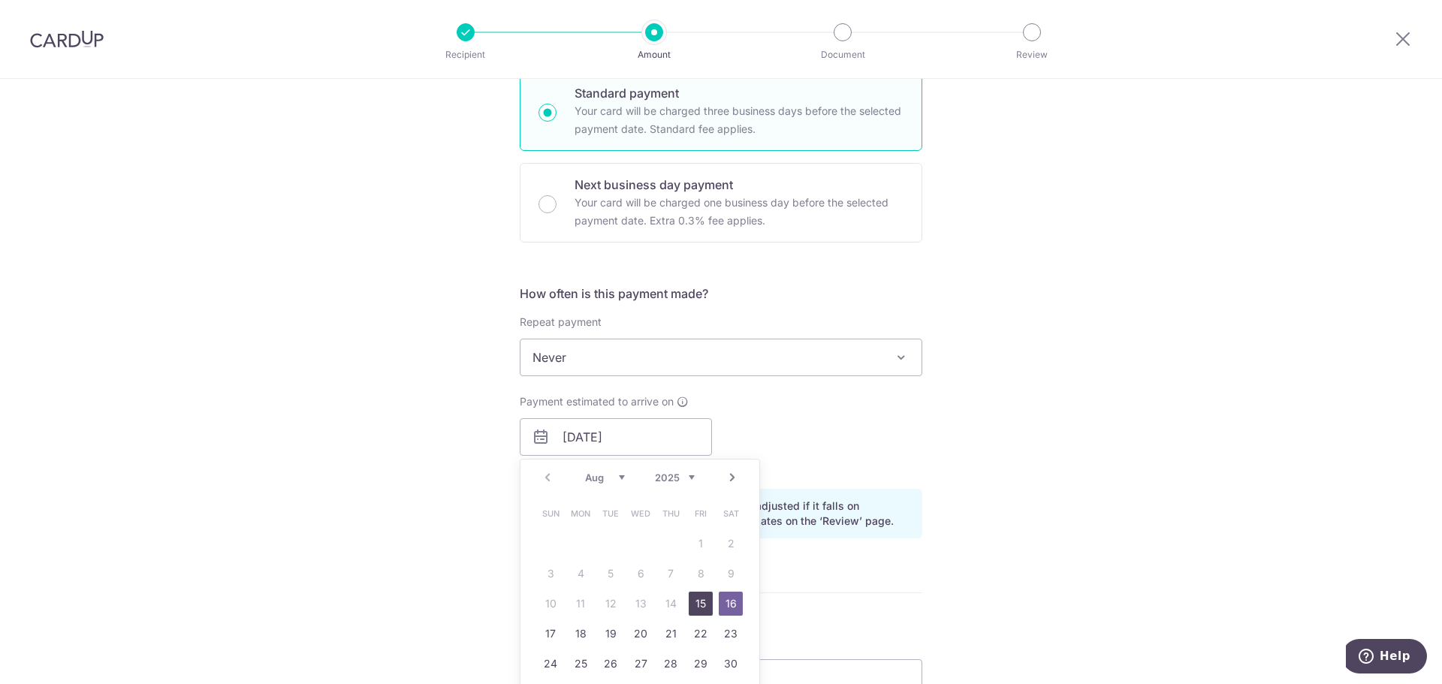
click at [697, 596] on link "15" at bounding box center [701, 604] width 24 height 24
type input "[DATE]"
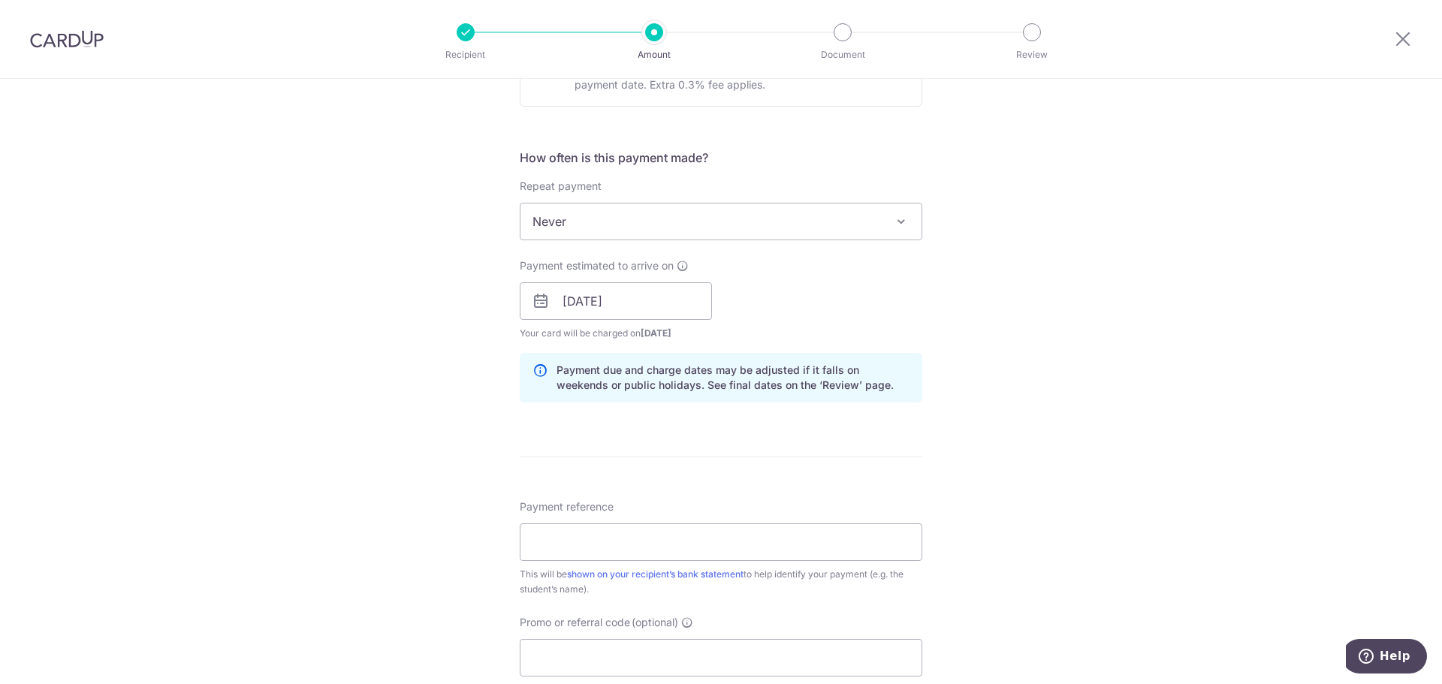
scroll to position [526, 0]
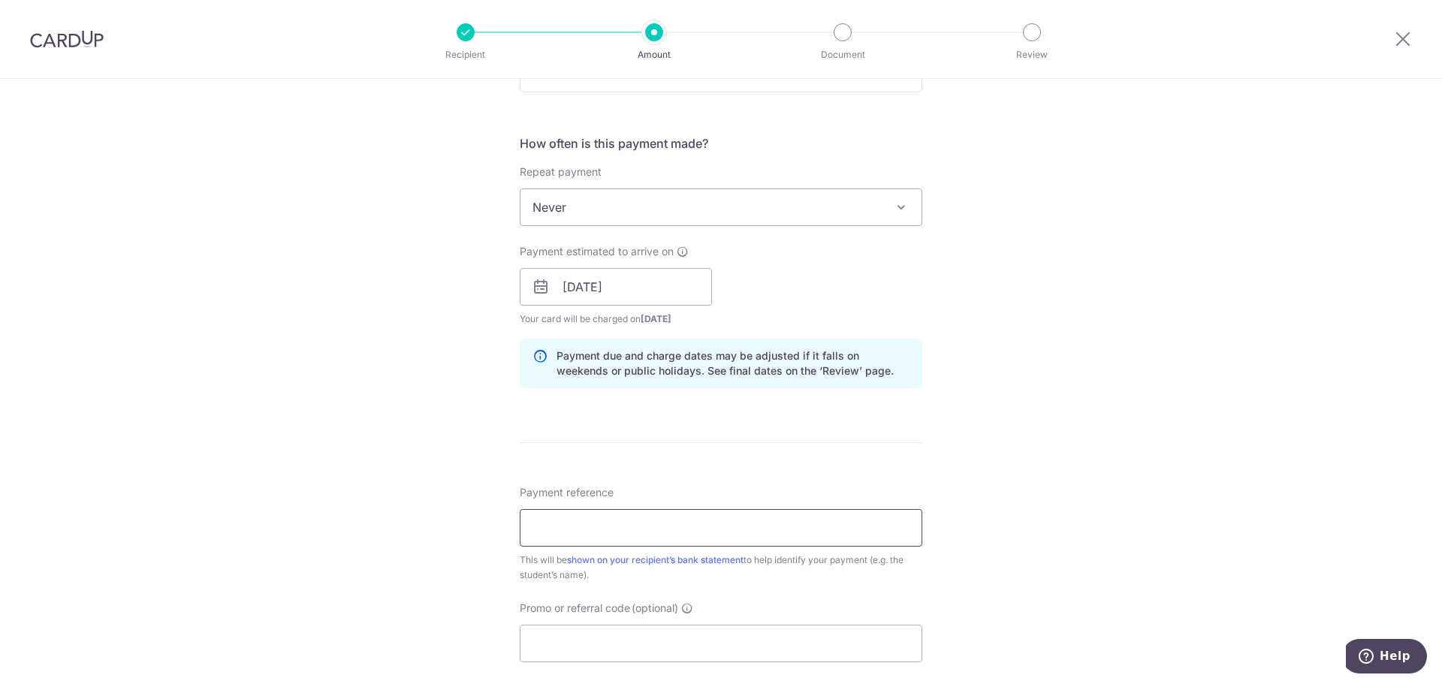
click at [799, 526] on input "Payment reference" at bounding box center [721, 528] width 403 height 38
drag, startPoint x: 583, startPoint y: 527, endPoint x: 362, endPoint y: 522, distance: 220.9
click at [362, 522] on div "Tell us more about your payment Enter payment amount SGD 784.80 784.80 Card add…" at bounding box center [721, 263] width 1442 height 1421
drag, startPoint x: 617, startPoint y: 527, endPoint x: 584, endPoint y: 527, distance: 32.3
click at [584, 527] on input "L250627 Skyler Chen Yue Han LT-I250" at bounding box center [721, 528] width 403 height 38
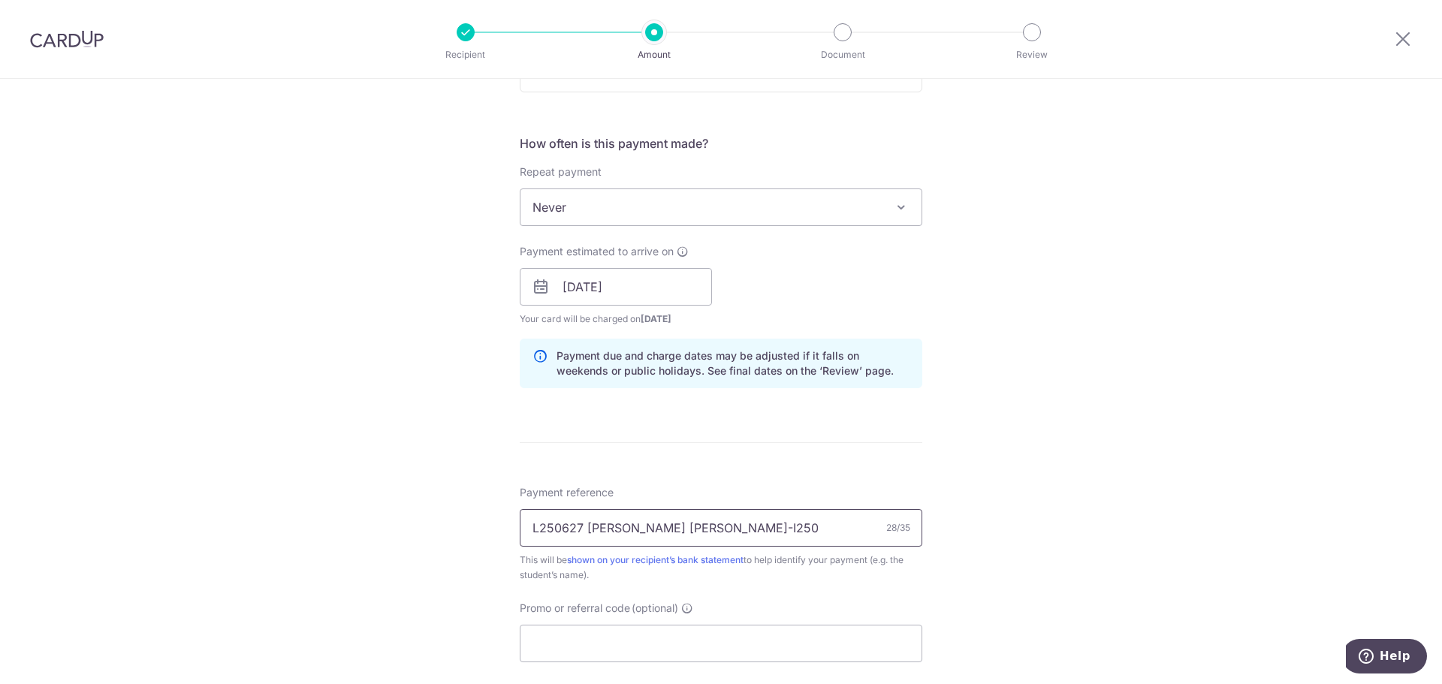
click at [726, 523] on input "L250627 Chen Yue Han LT-I250" at bounding box center [721, 528] width 403 height 38
type input "L250627 [PERSON_NAME] [PERSON_NAME]-I25000534"
click at [612, 649] on input "Promo or referral code (optional)" at bounding box center [721, 644] width 403 height 38
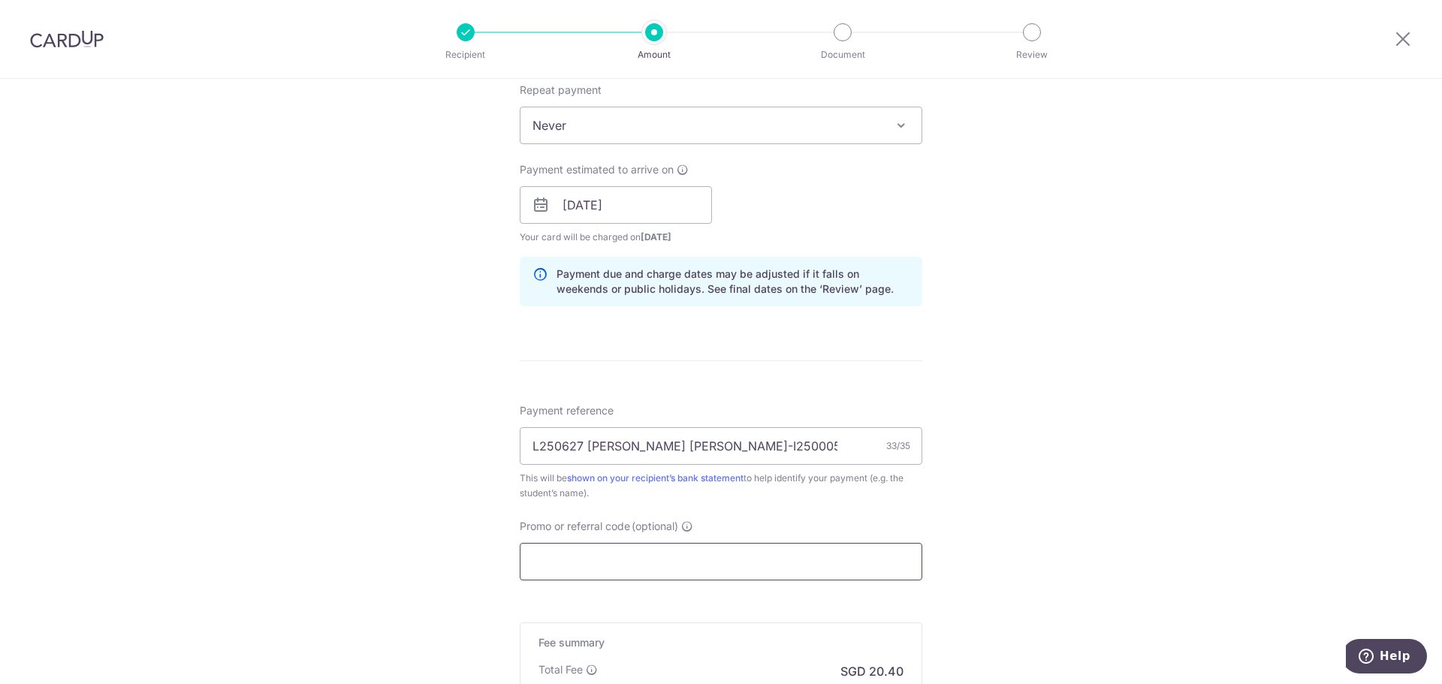
scroll to position [815, 0]
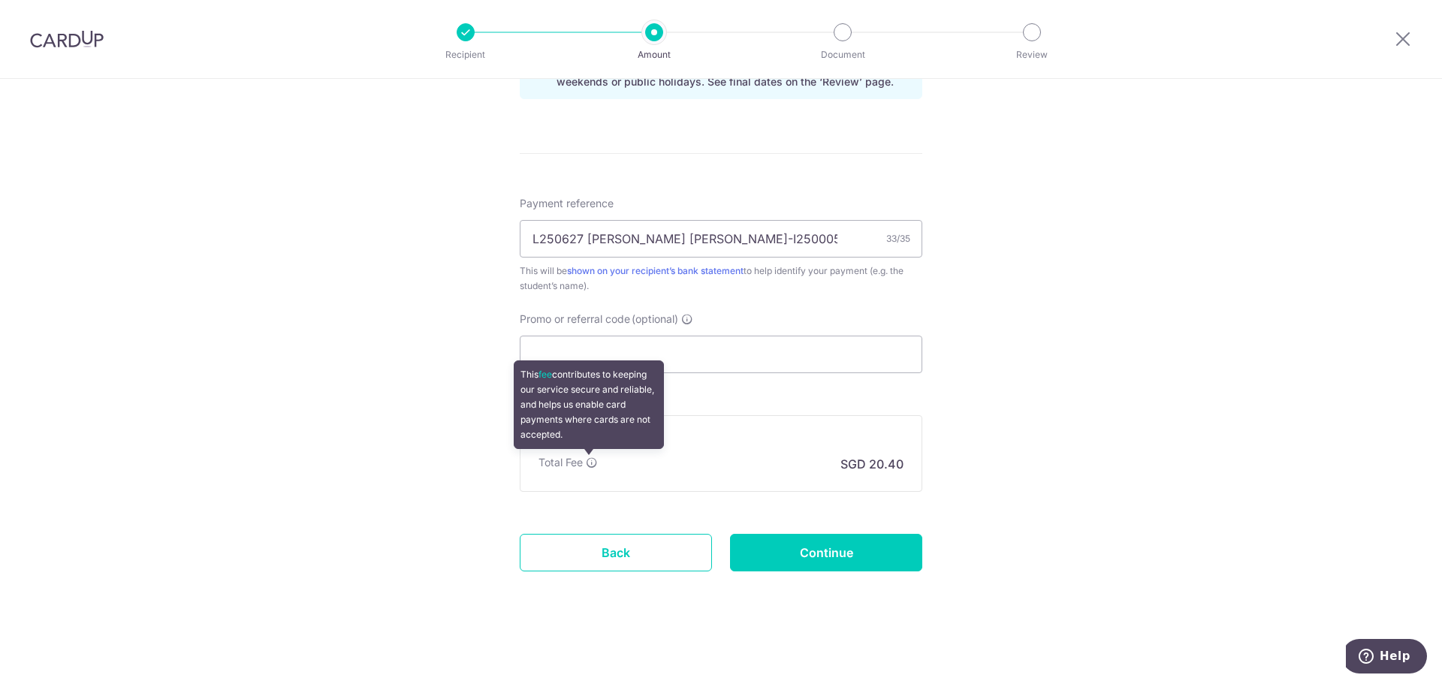
click at [588, 463] on icon at bounding box center [592, 463] width 12 height 12
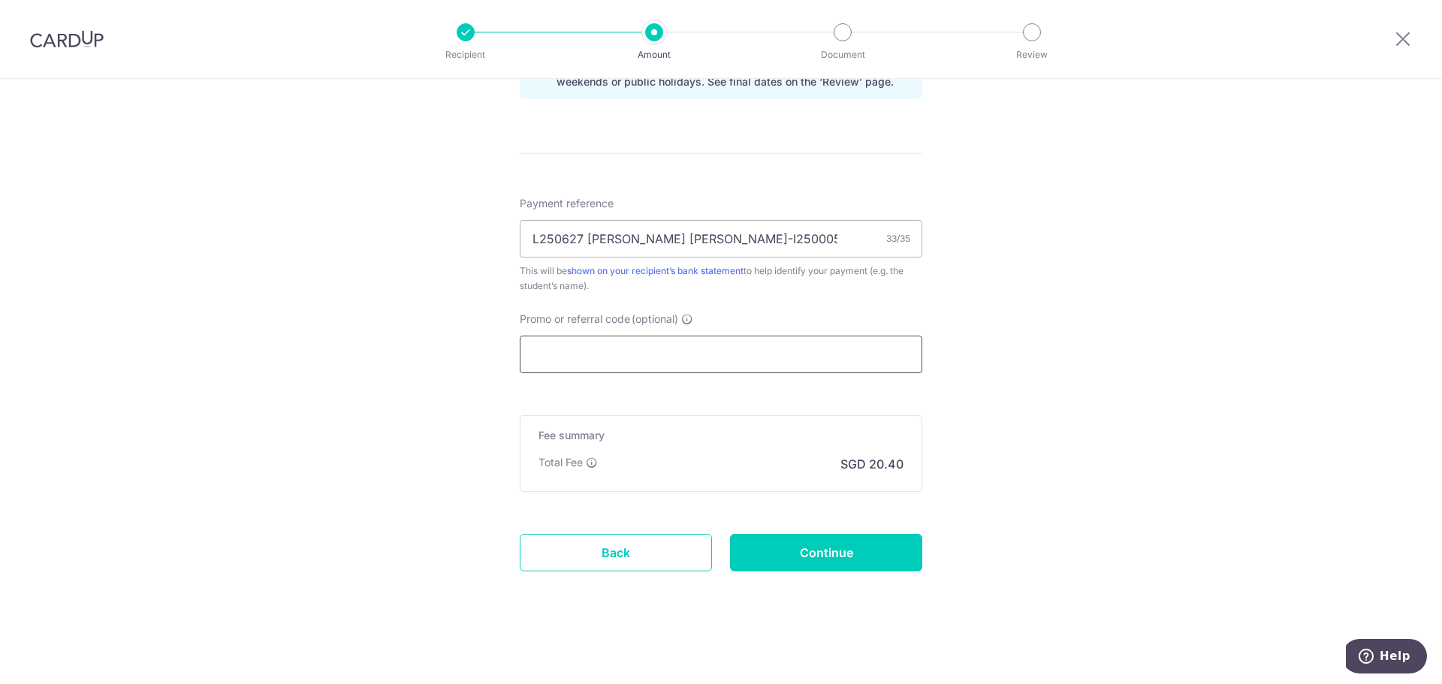
click at [727, 361] on input "Promo or referral code (optional)" at bounding box center [721, 355] width 403 height 38
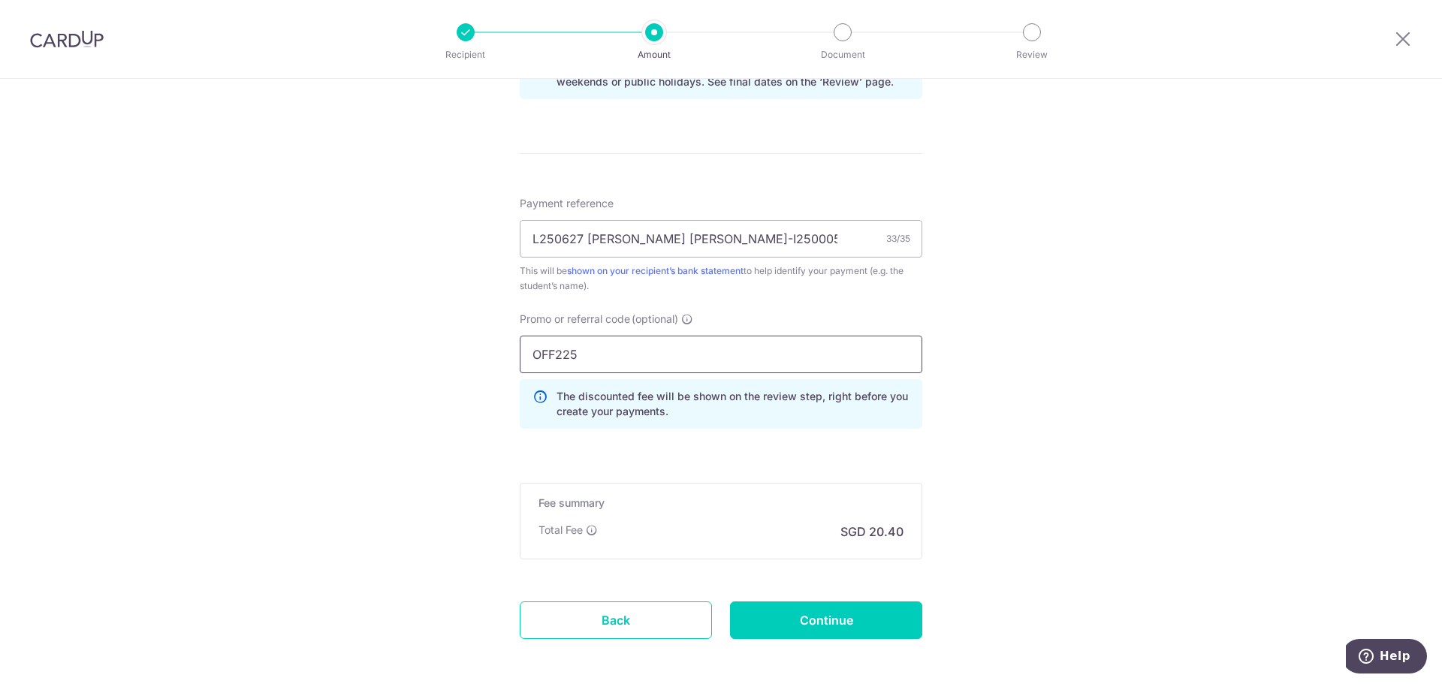
type input "OFF225"
click at [707, 439] on div "Promo or referral code (optional) OFF225 The discounted fee will be shown on th…" at bounding box center [721, 376] width 421 height 129
click at [757, 364] on input "OFF225" at bounding box center [721, 355] width 403 height 38
click at [831, 620] on input "Continue" at bounding box center [826, 621] width 192 height 38
type input "Create Schedule"
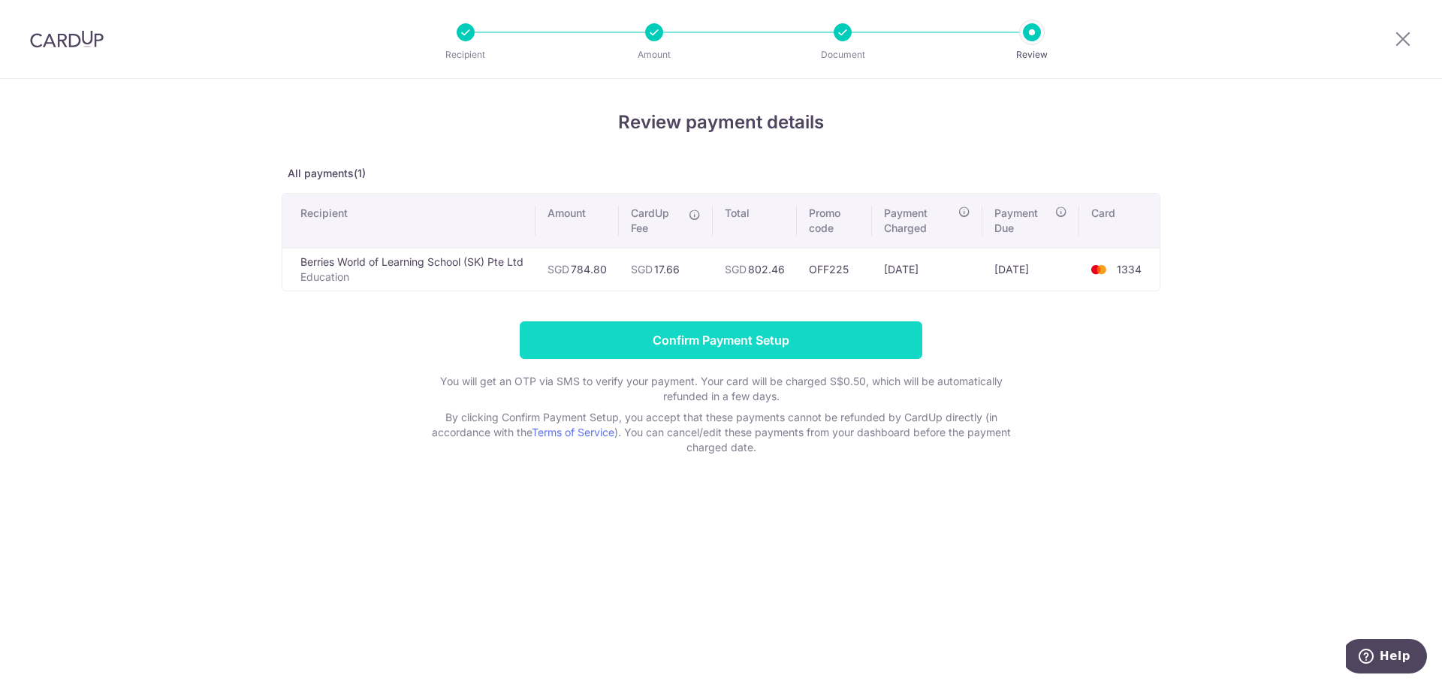
click at [727, 346] on input "Confirm Payment Setup" at bounding box center [721, 341] width 403 height 38
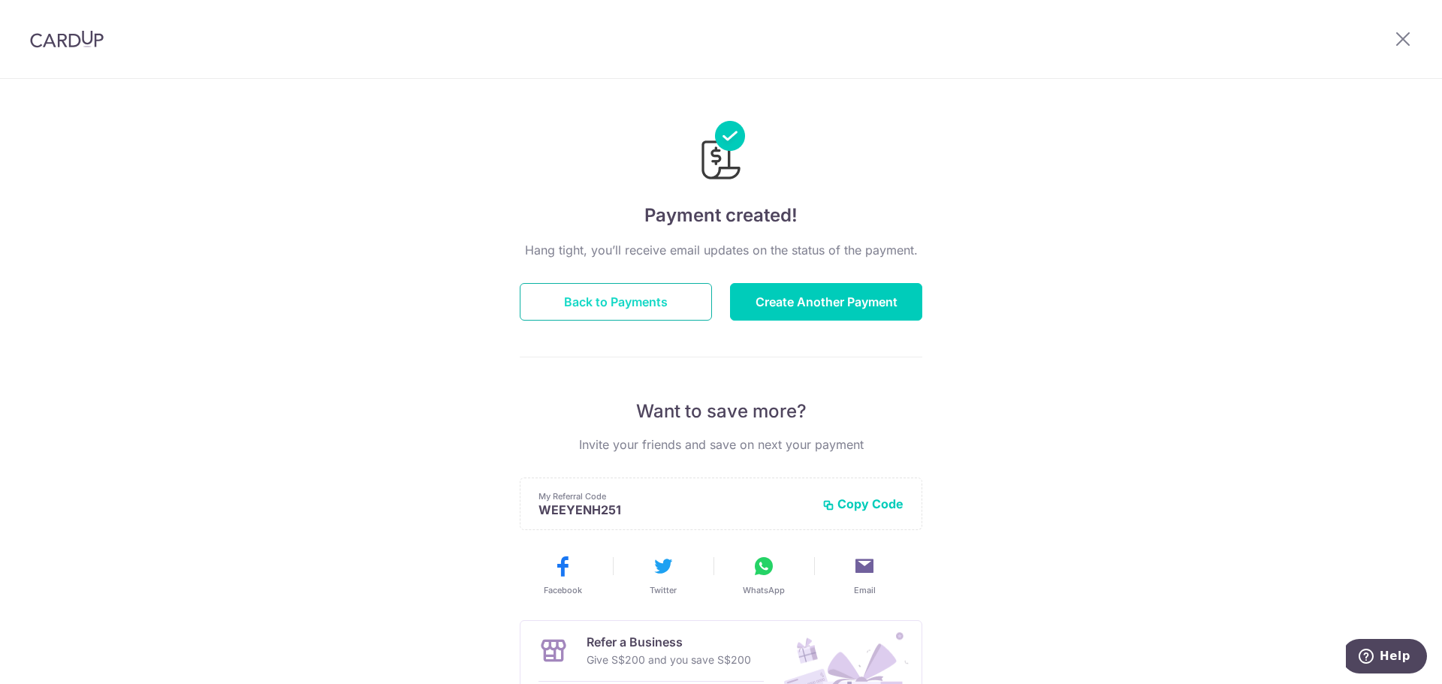
click at [642, 314] on button "Back to Payments" at bounding box center [616, 302] width 192 height 38
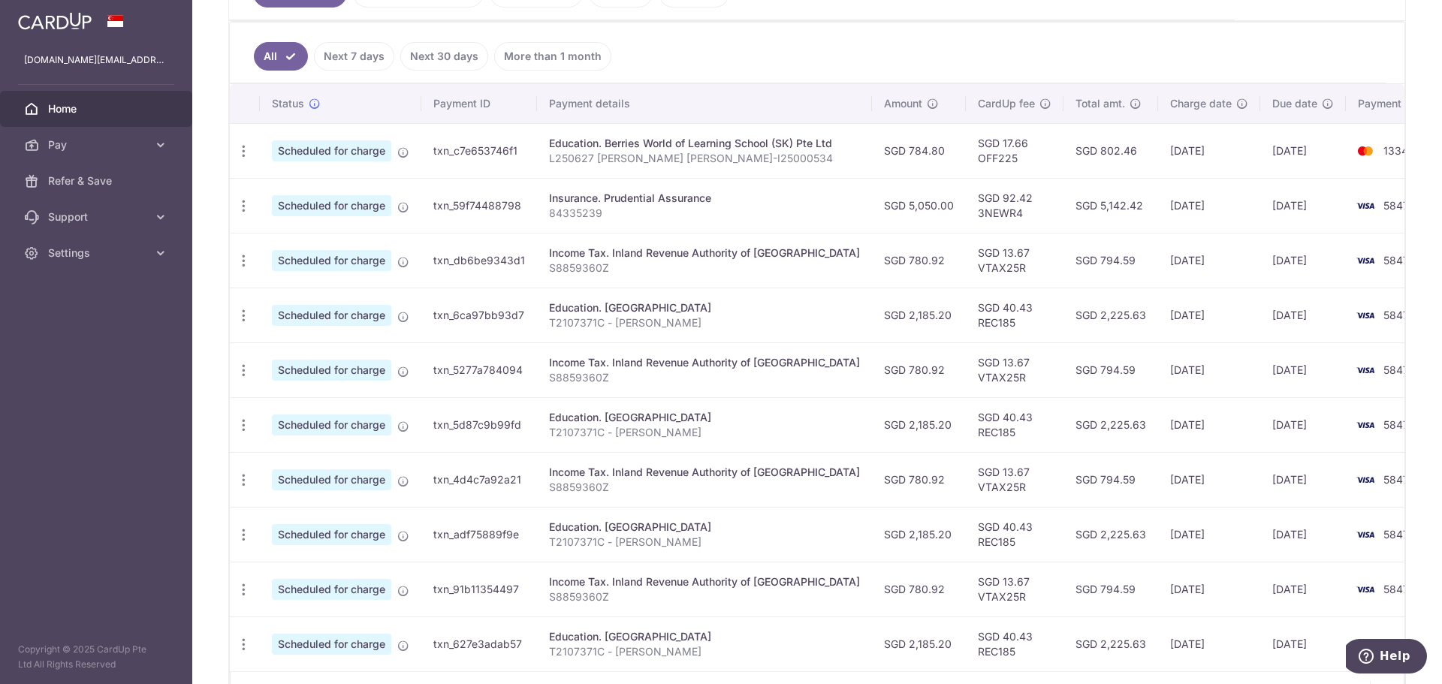
scroll to position [485, 0]
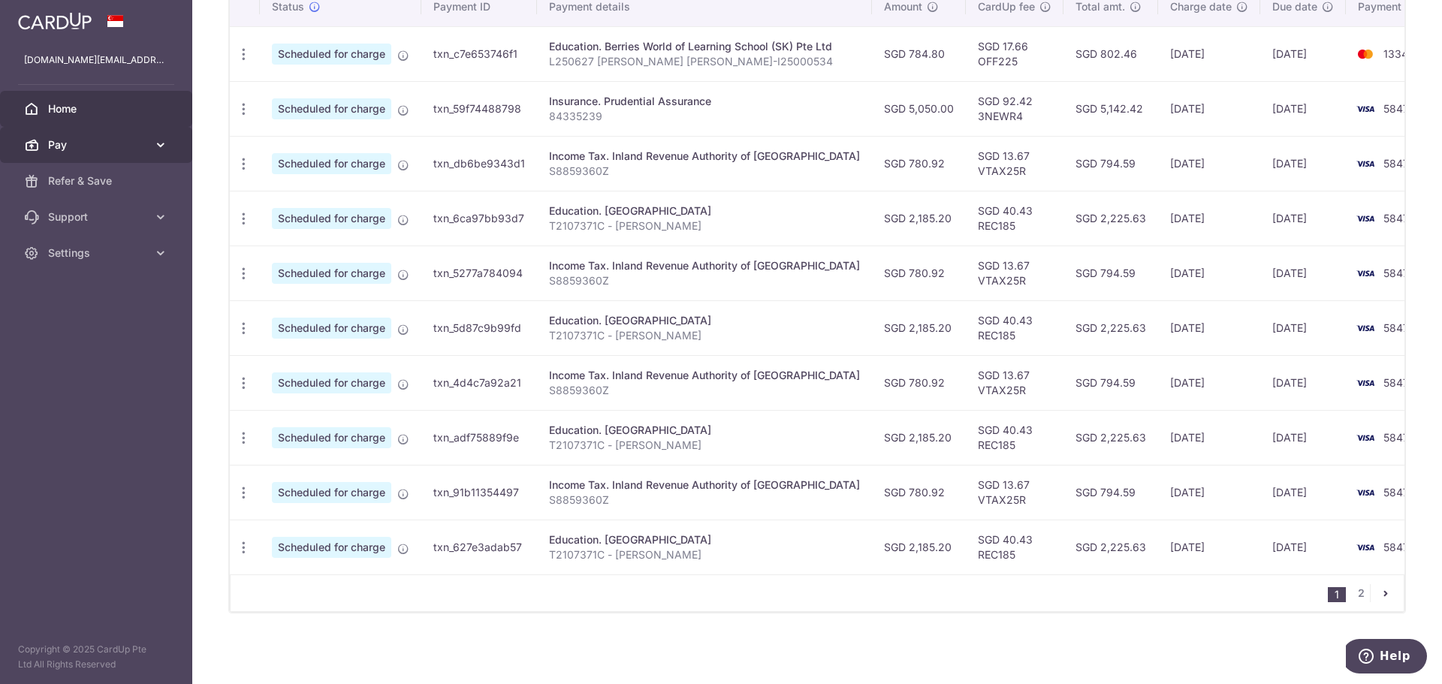
click at [105, 137] on link "Pay" at bounding box center [96, 145] width 192 height 36
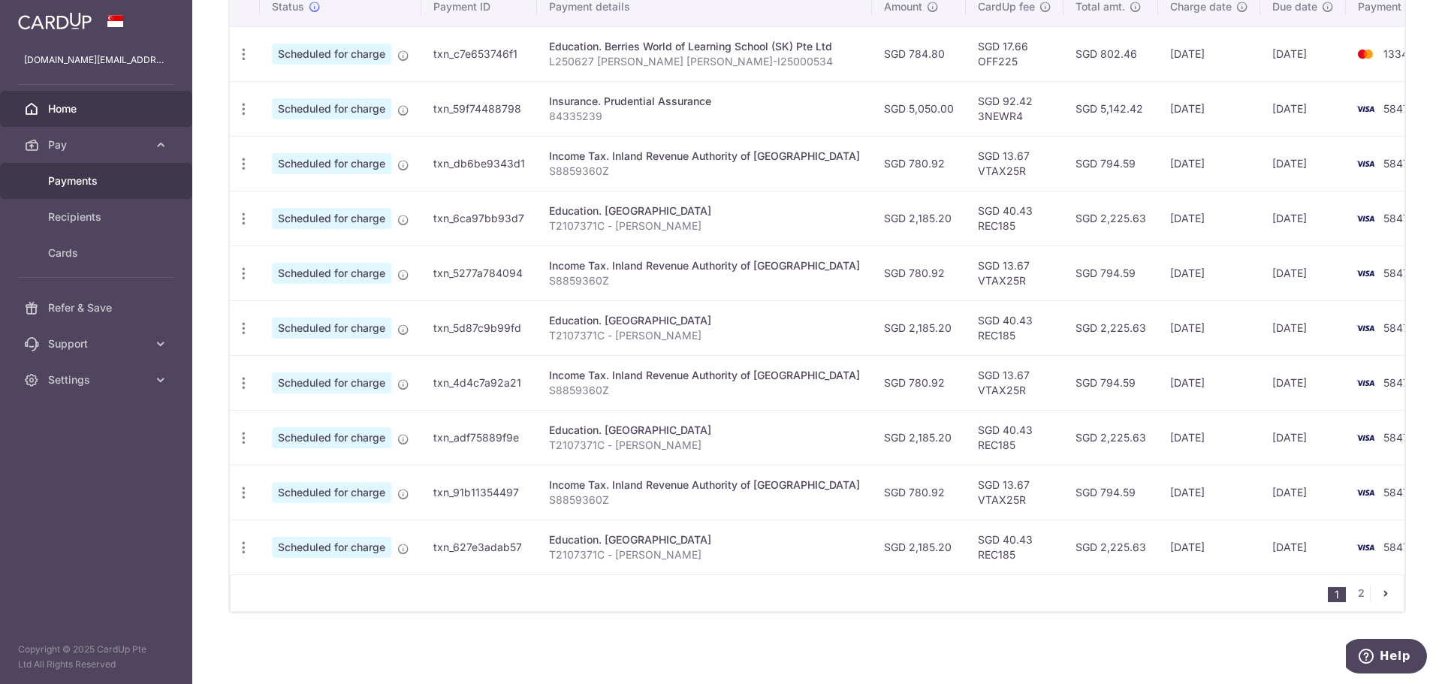
click at [104, 187] on span "Payments" at bounding box center [97, 181] width 99 height 15
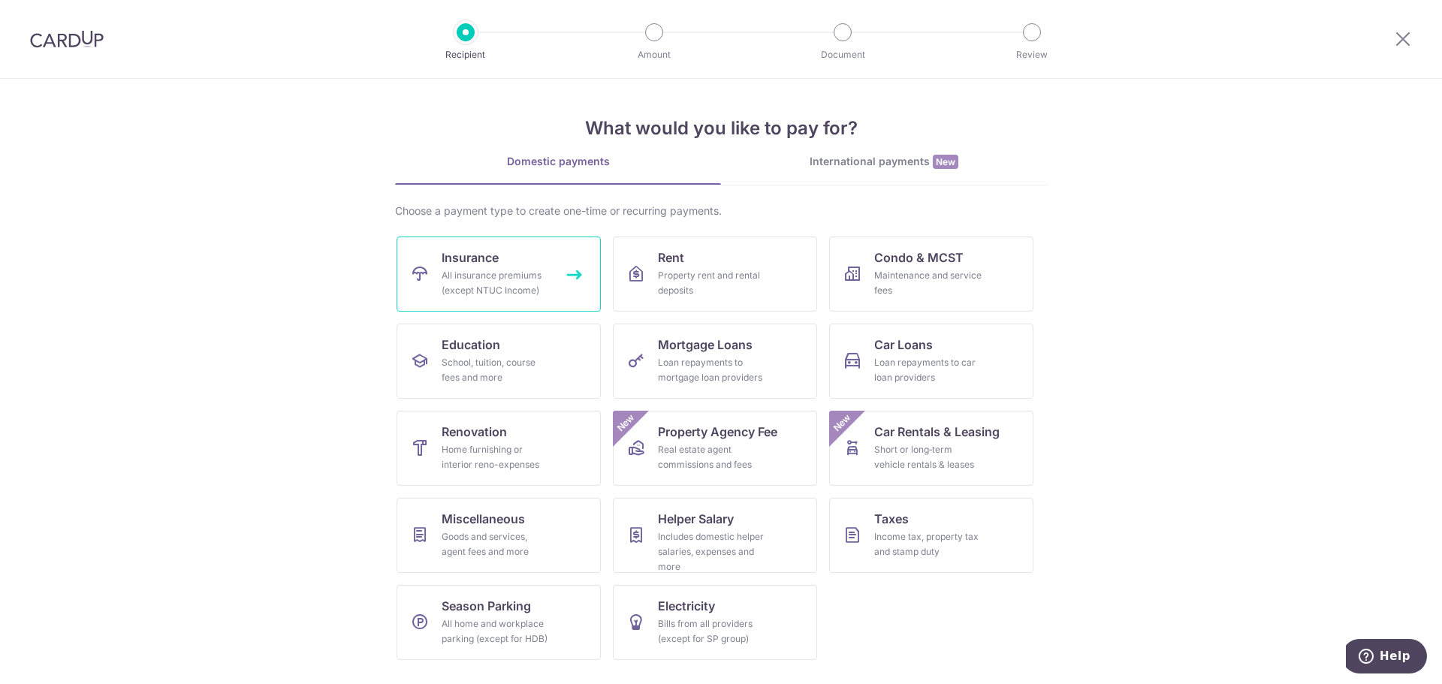
click at [525, 293] on div "All insurance premiums (except NTUC Income)" at bounding box center [496, 283] width 108 height 30
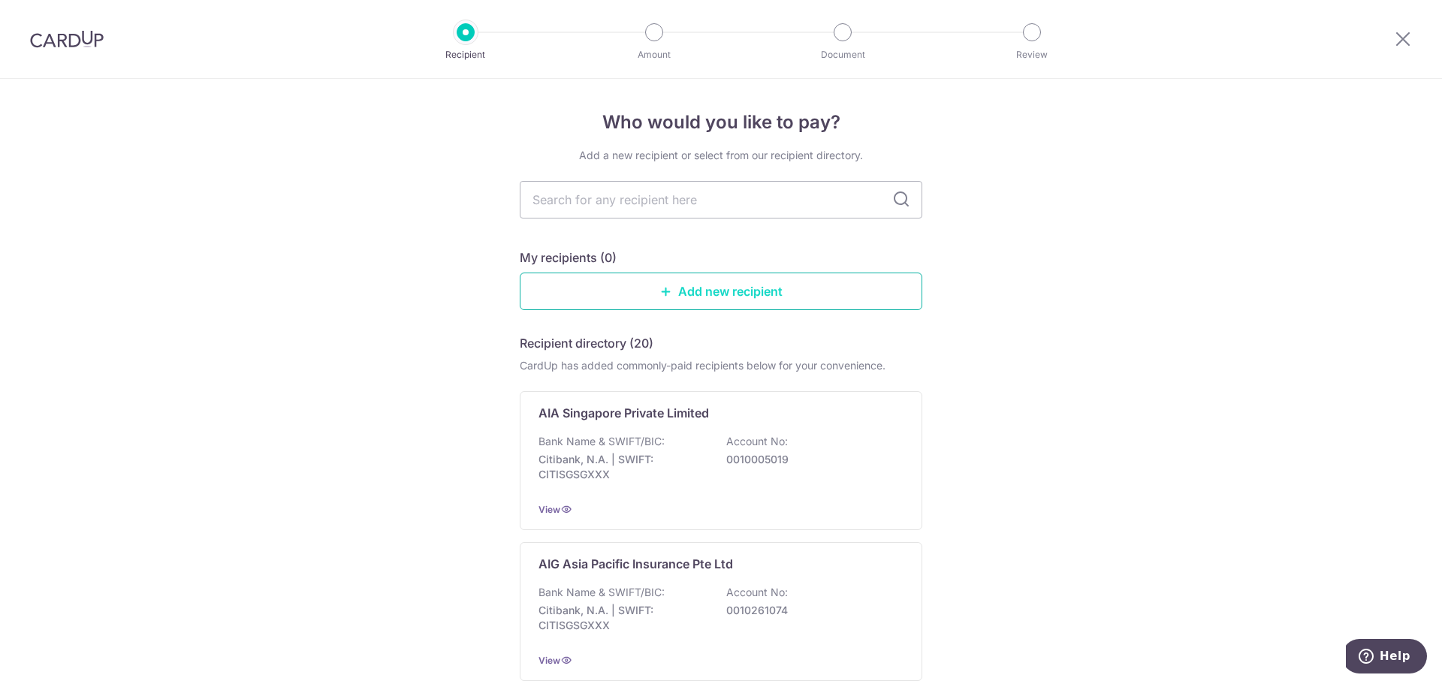
click at [682, 291] on link "Add new recipient" at bounding box center [721, 292] width 403 height 38
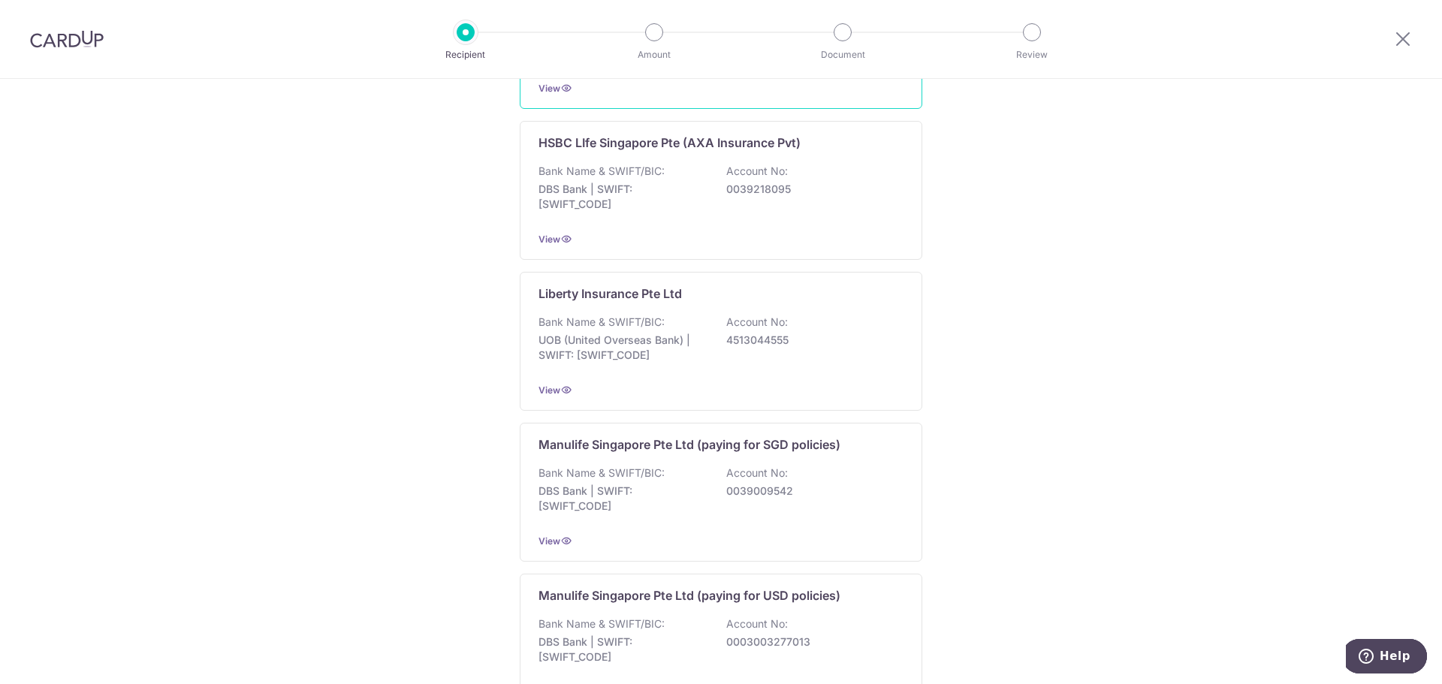
scroll to position [1367, 0]
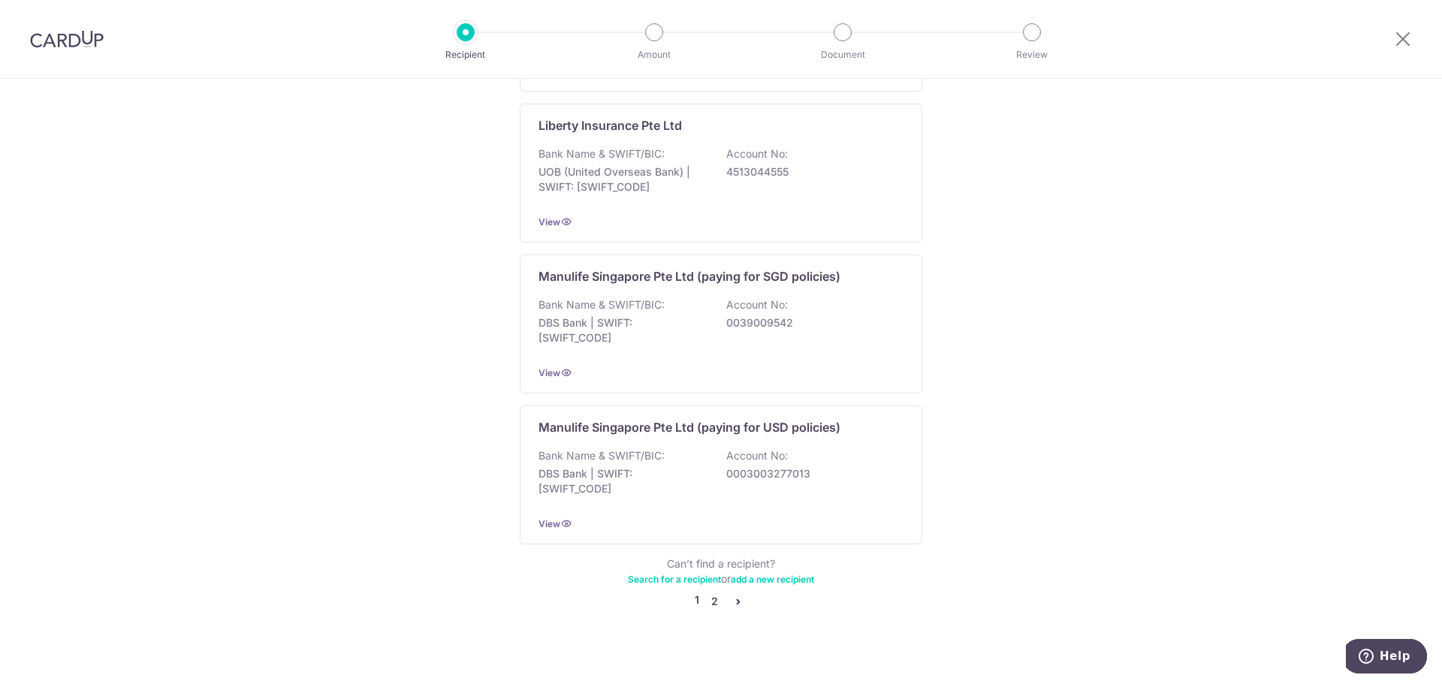
click at [714, 593] on link "2" at bounding box center [714, 602] width 18 height 18
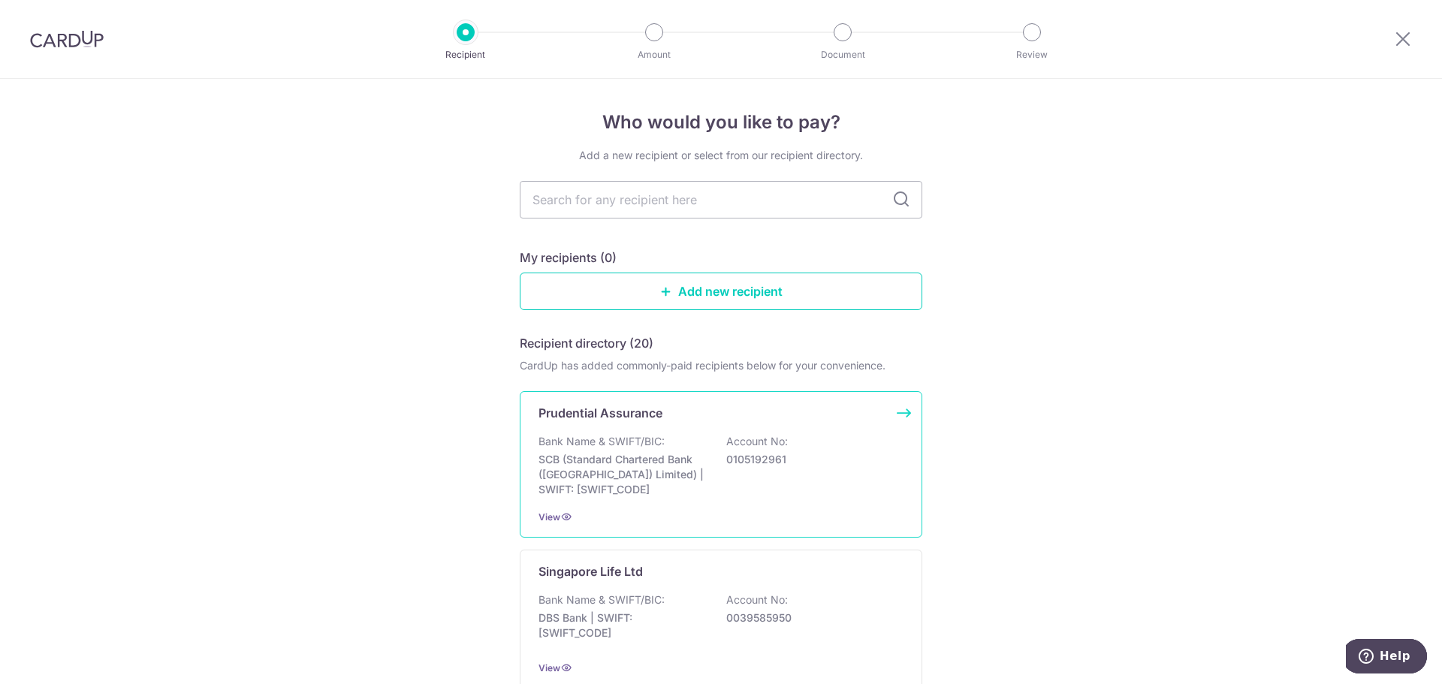
click at [729, 483] on div "Bank Name & SWIFT/BIC: SCB (Standard Chartered Bank (Singapore) Limited) | SWIF…" at bounding box center [721, 465] width 365 height 63
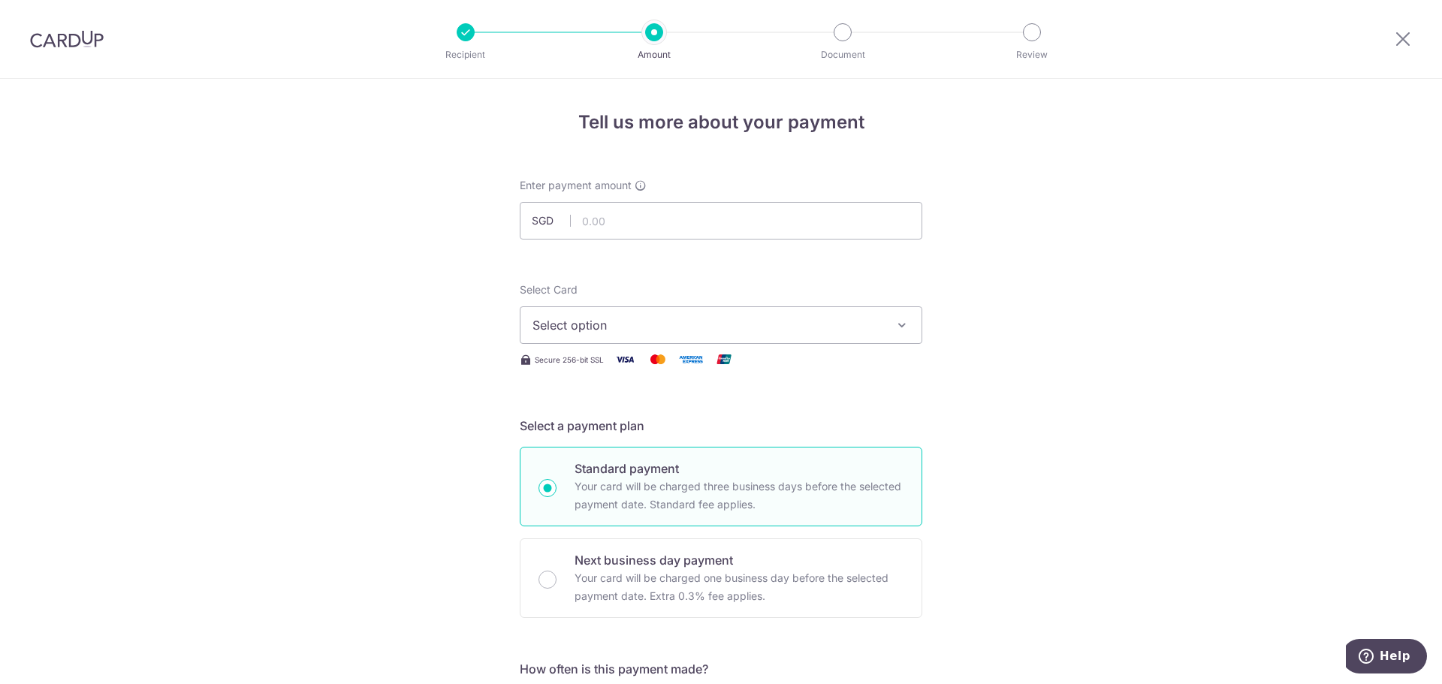
click at [699, 319] on span "Select option" at bounding box center [708, 325] width 350 height 18
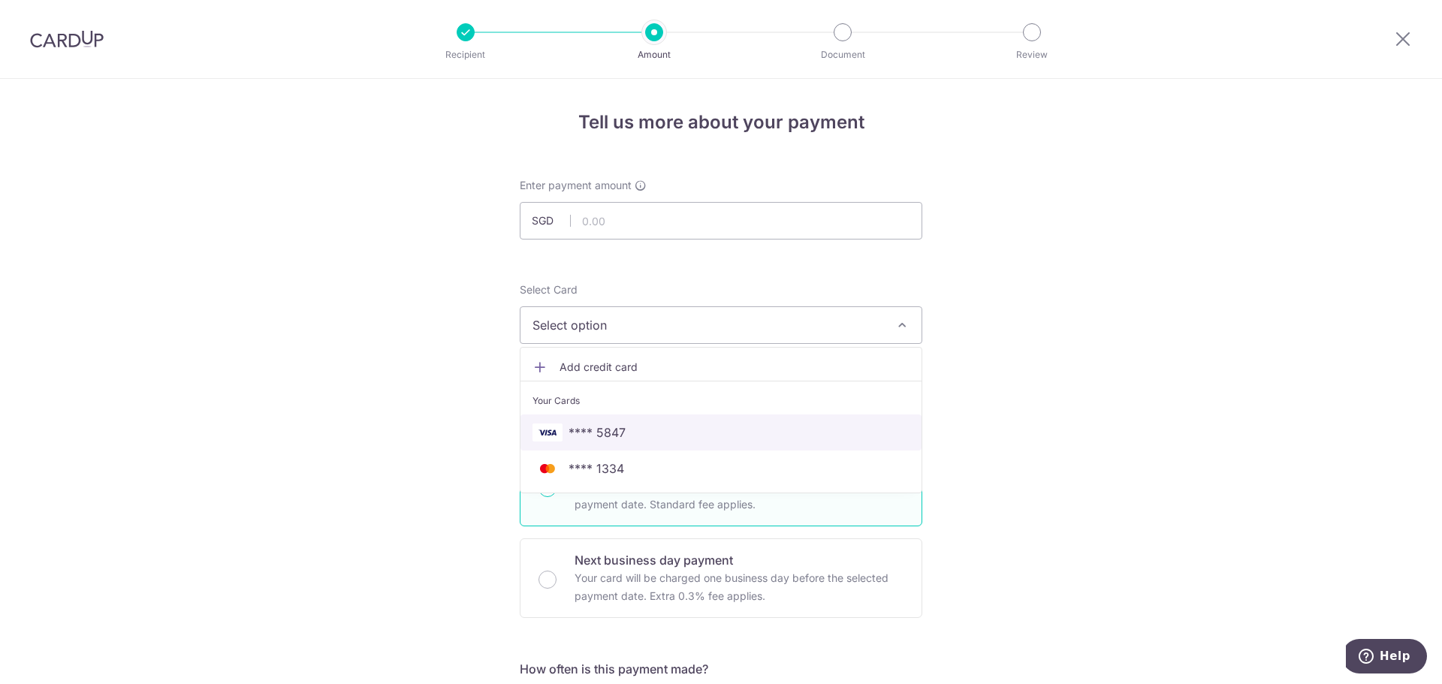
click at [665, 439] on span "**** 5847" at bounding box center [721, 433] width 377 height 18
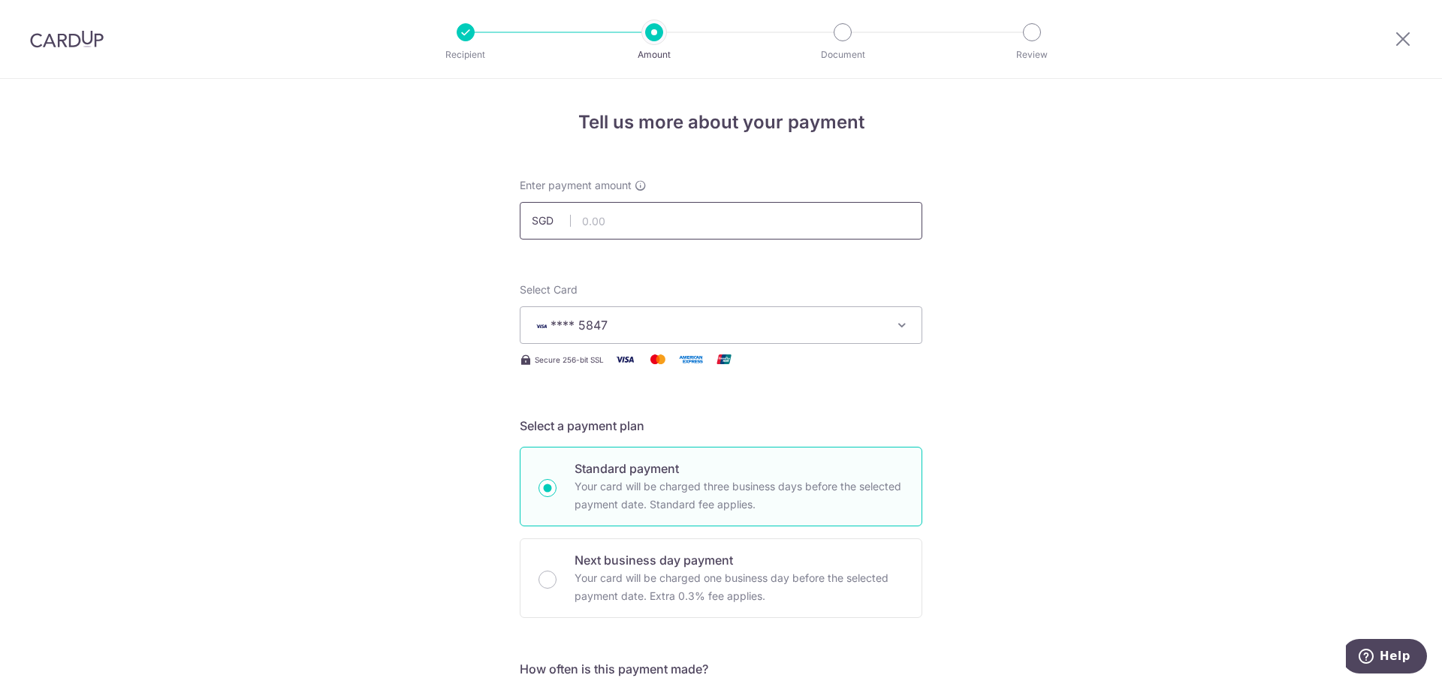
click at [687, 207] on input "text" at bounding box center [721, 221] width 403 height 38
type input "141.48"
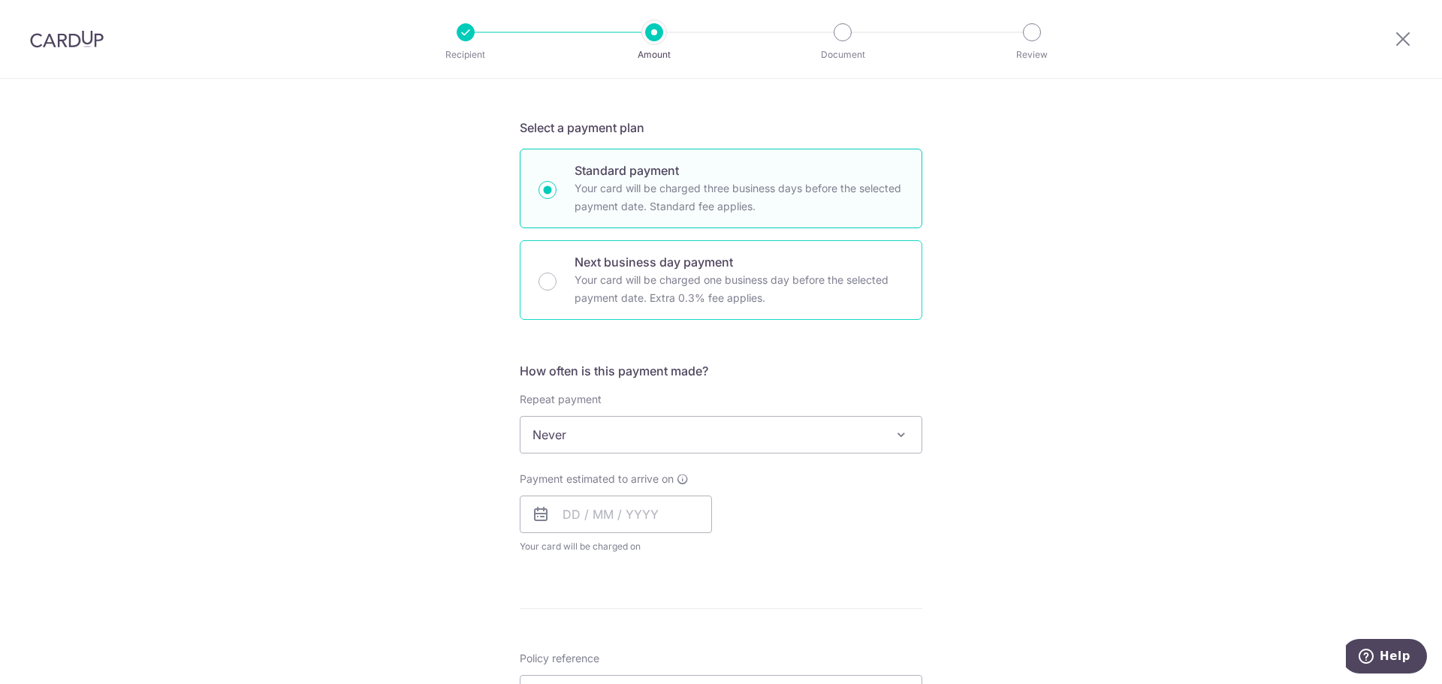
scroll to position [300, 0]
click at [665, 431] on span "Never" at bounding box center [721, 433] width 401 height 36
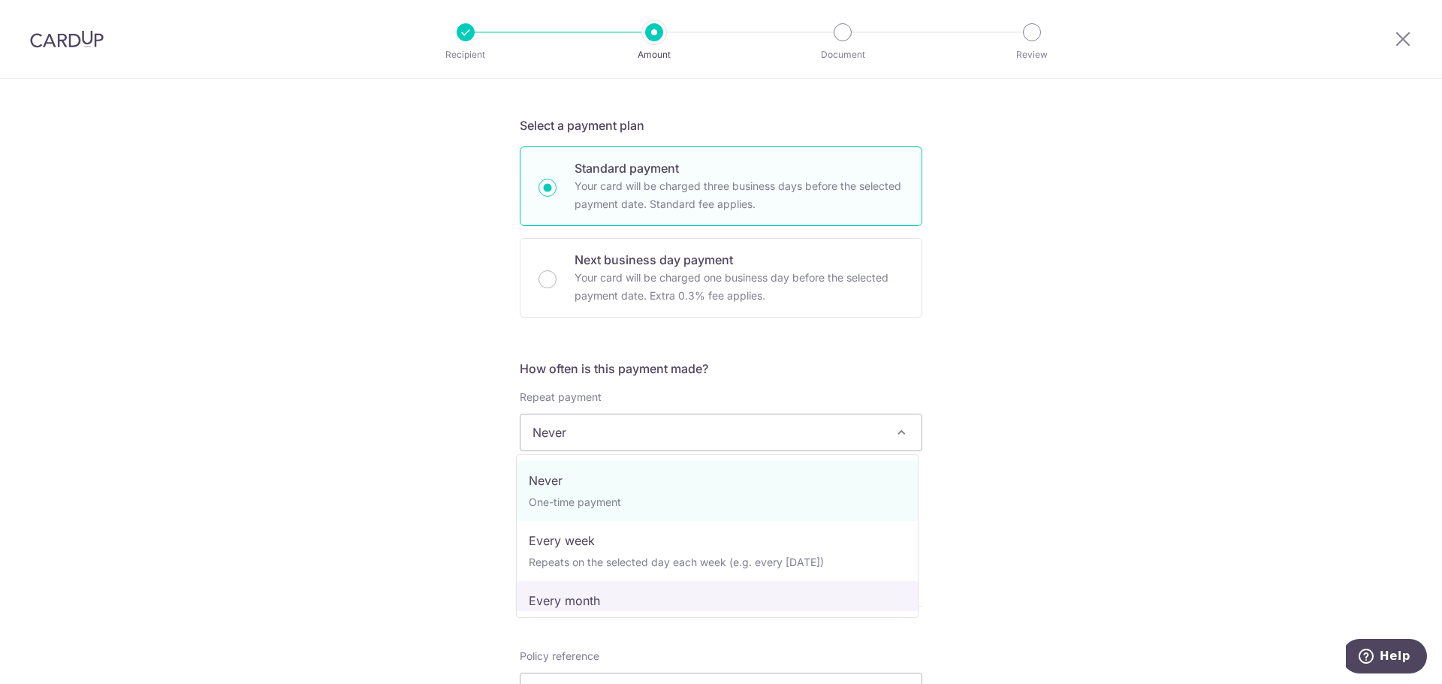
select select "3"
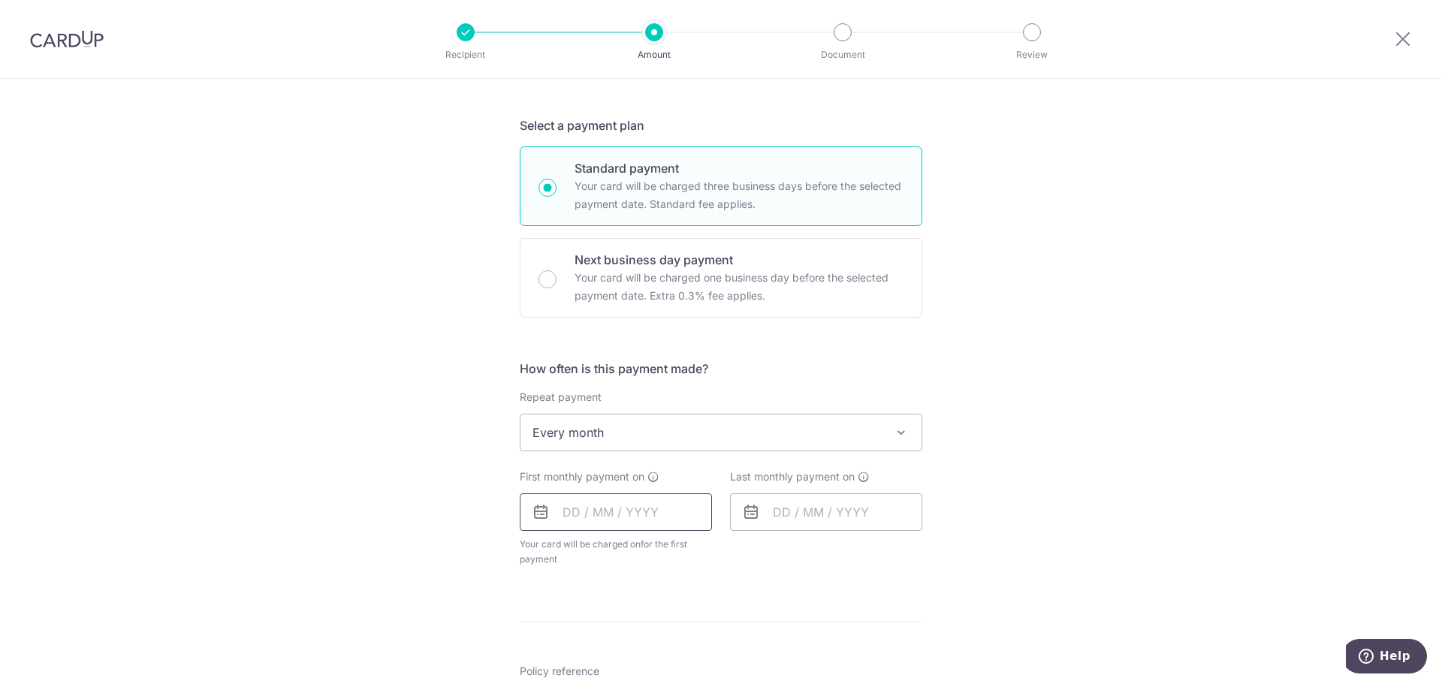
click at [633, 515] on input "text" at bounding box center [616, 513] width 192 height 38
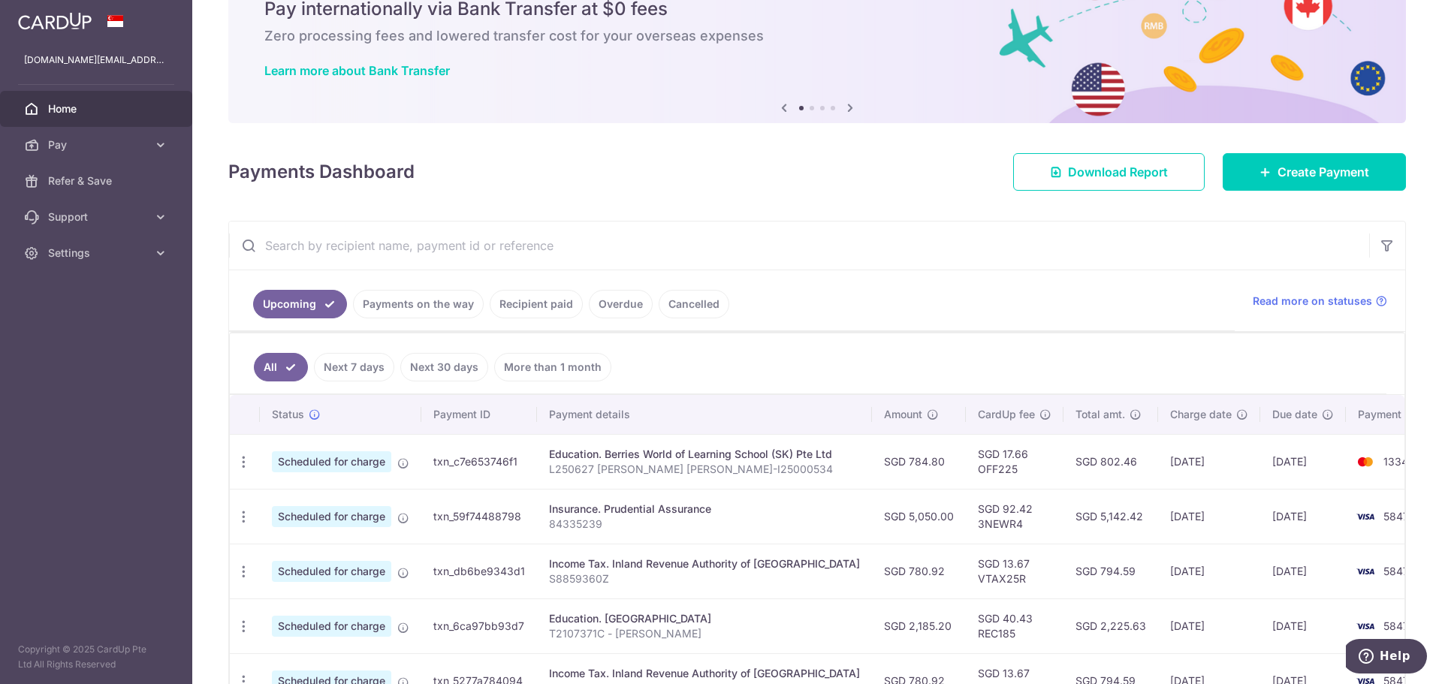
scroll to position [150, 0]
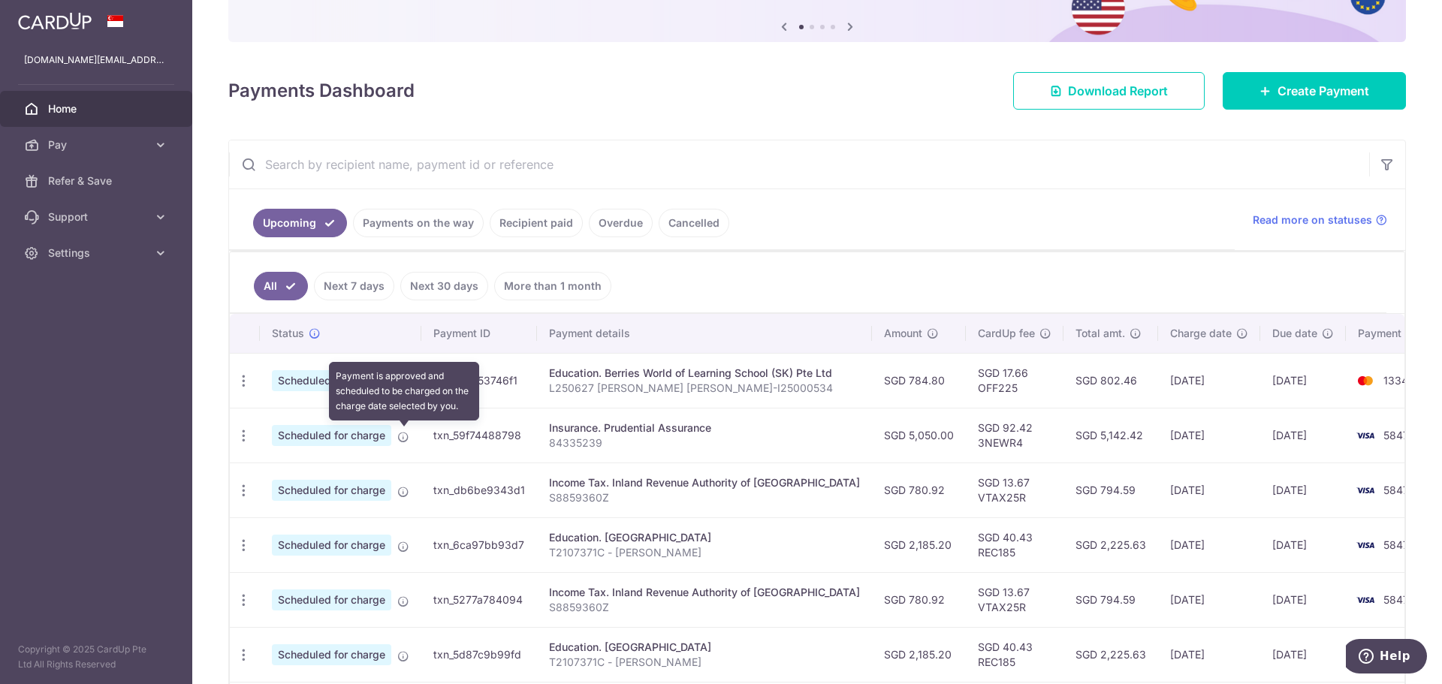
click at [407, 436] on icon at bounding box center [403, 437] width 12 height 12
click at [243, 389] on icon "button" at bounding box center [244, 381] width 16 height 16
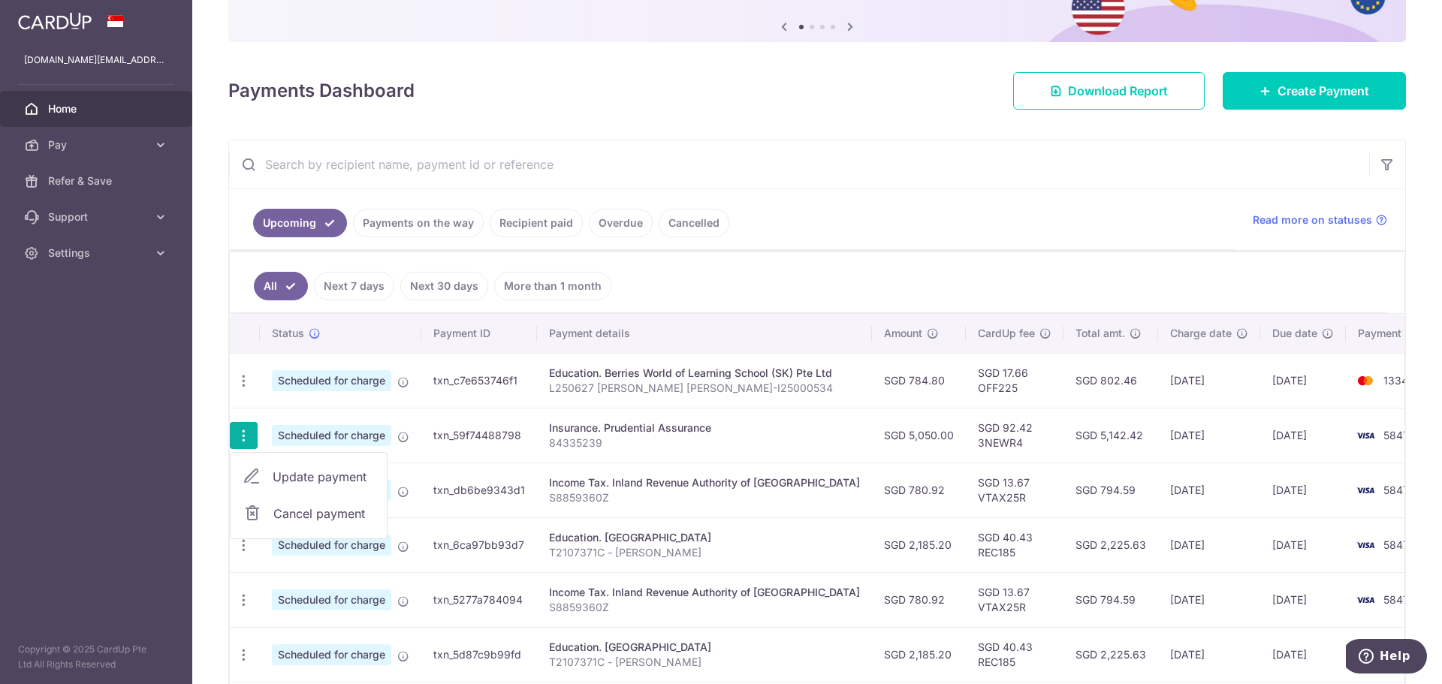
click at [626, 445] on p "84335239" at bounding box center [704, 443] width 311 height 15
click at [1273, 433] on td "[DATE]" at bounding box center [1304, 435] width 86 height 55
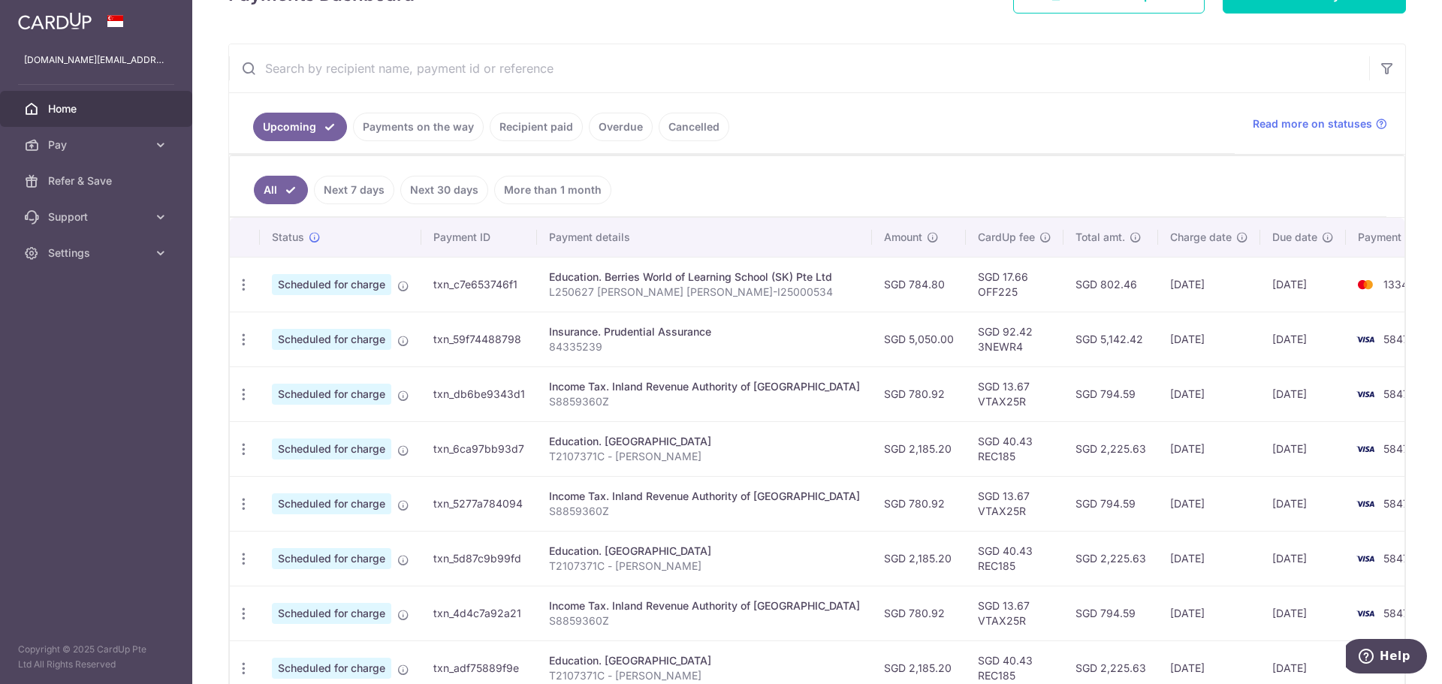
scroll to position [485, 0]
